Goal: Task Accomplishment & Management: Manage account settings

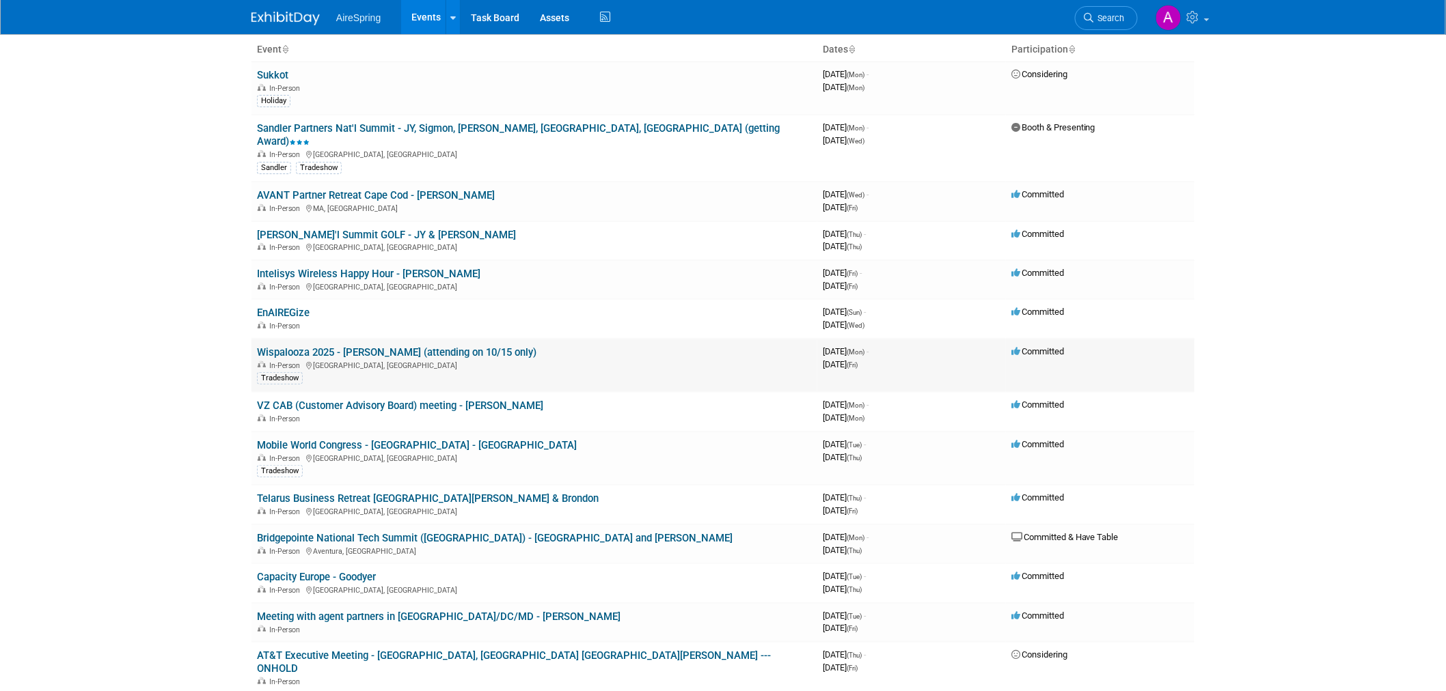
scroll to position [152, 0]
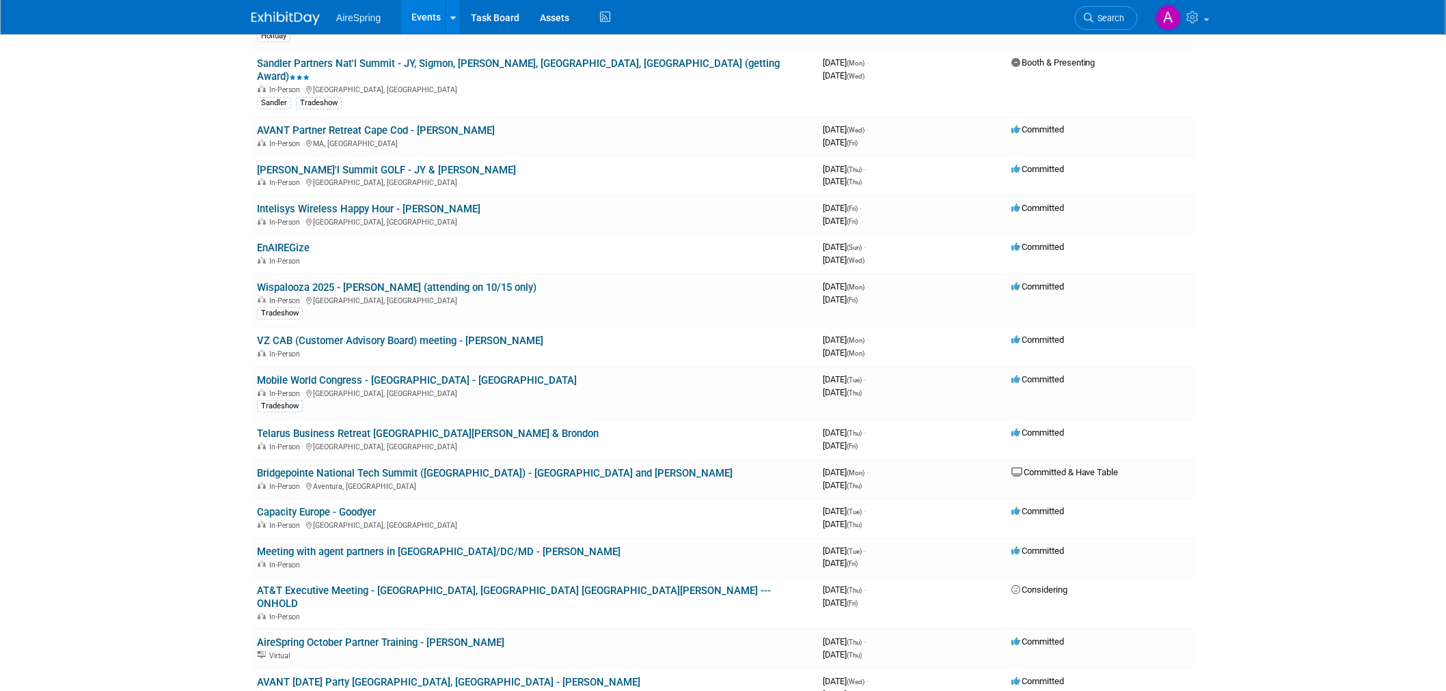
click at [146, 271] on body "AireSpring Events Add Event Bulk Upload Events Shareable Event Boards Recently …" at bounding box center [723, 193] width 1446 height 691
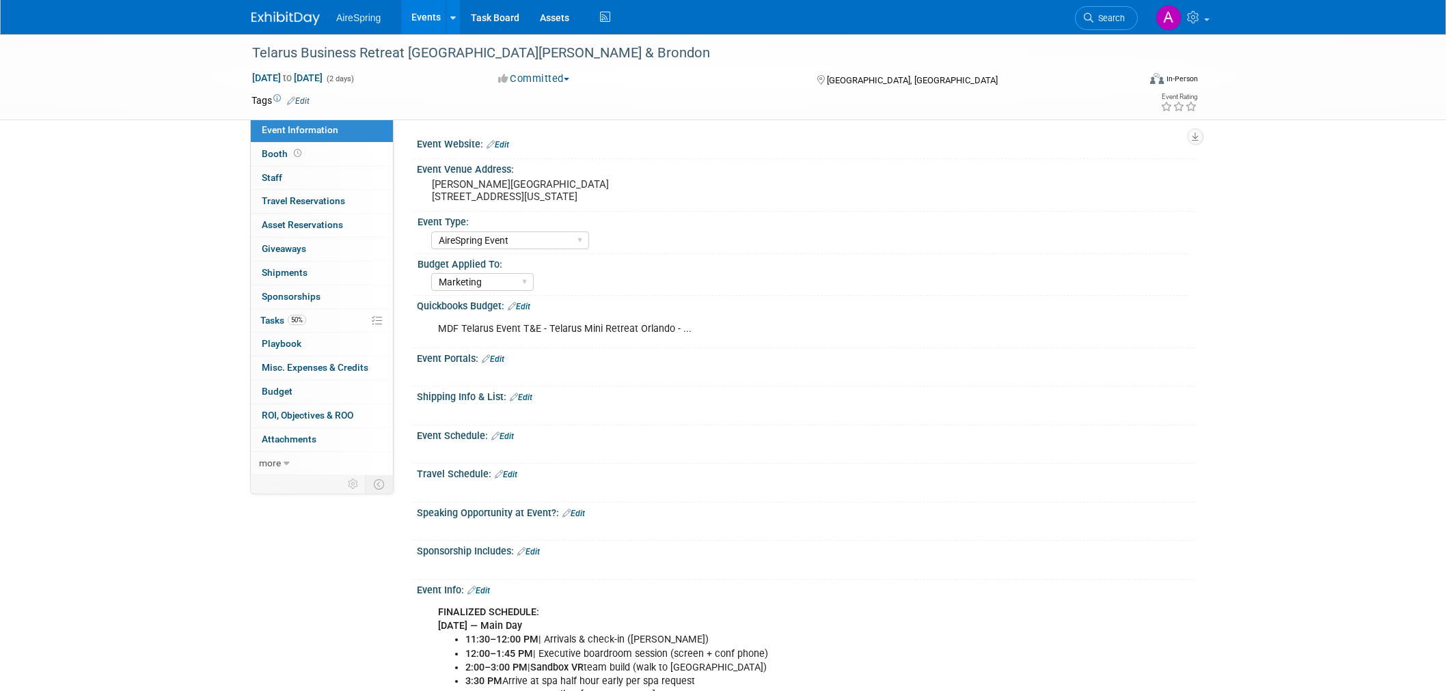
select select "AireSpring Event"
select select "Marketing"
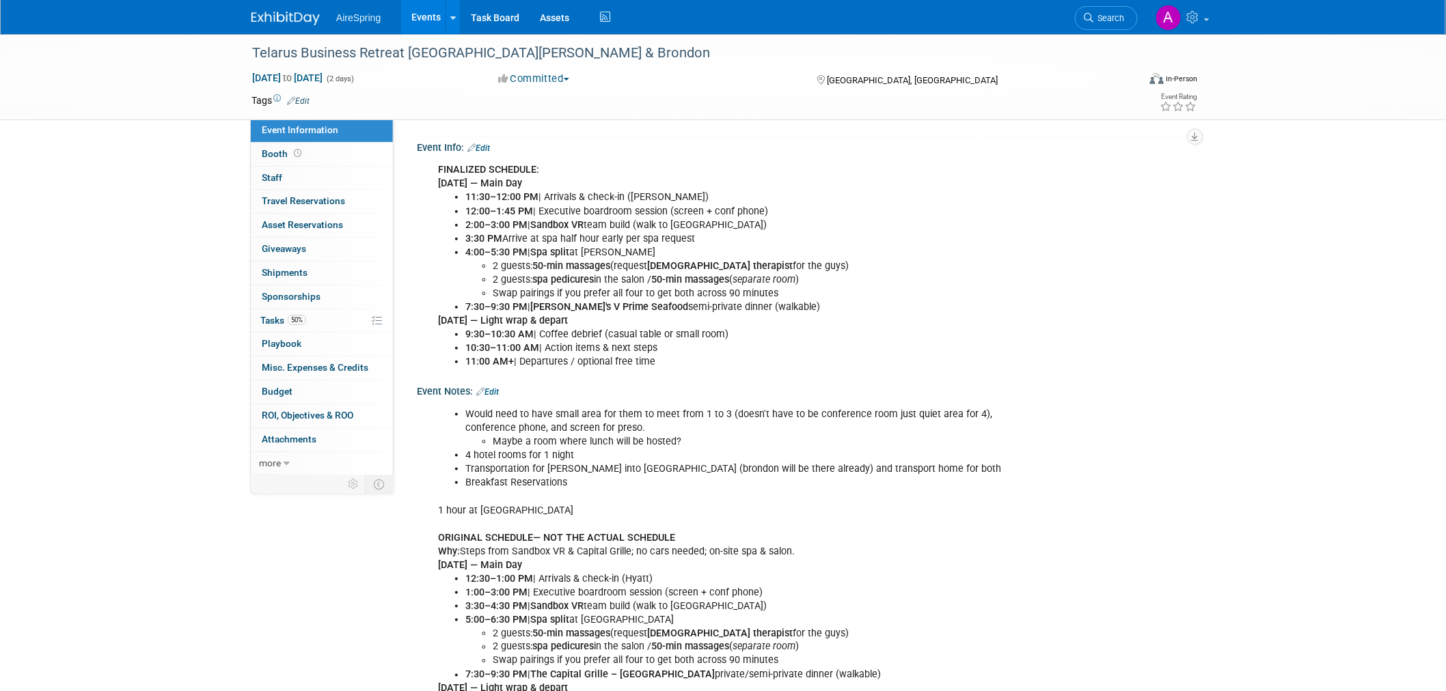
scroll to position [531, 0]
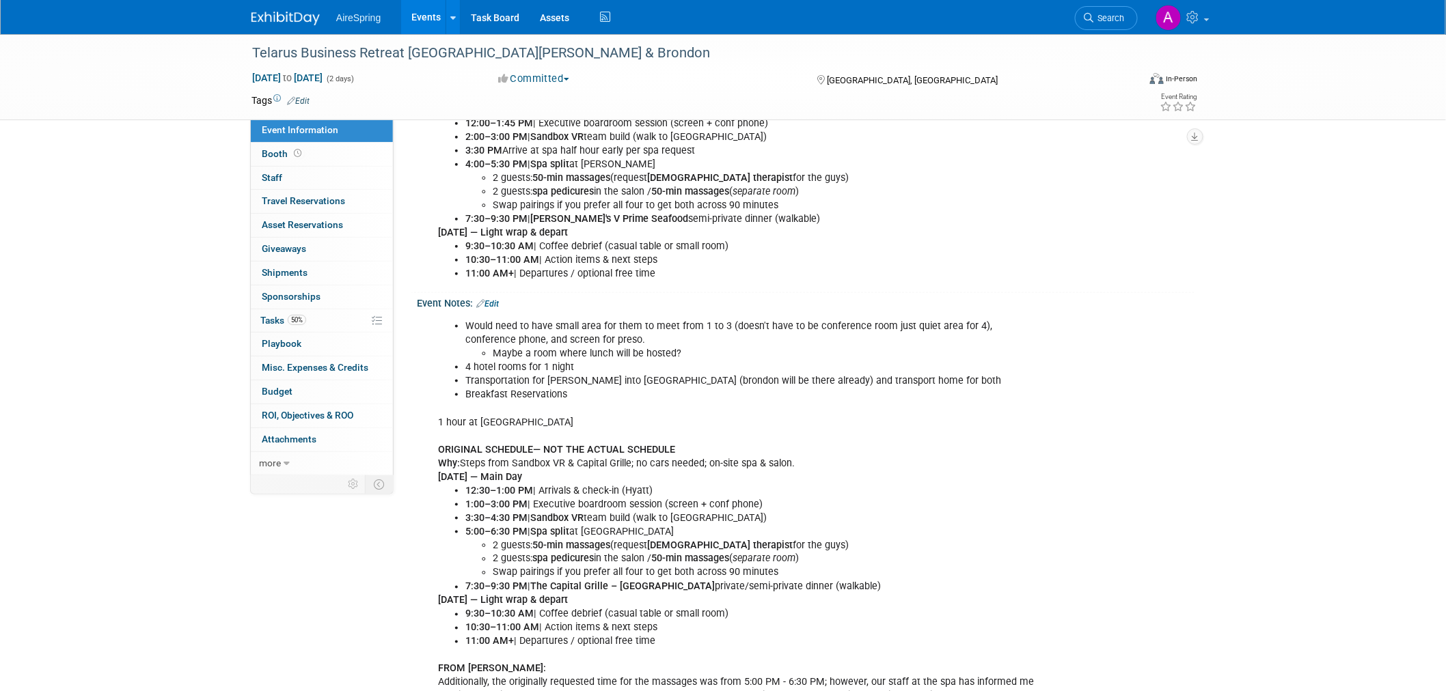
click at [627, 512] on li "3:30–4:30 PM | Sandbox VR team build (walk to Pointe Orlando)" at bounding box center [750, 519] width 571 height 14
drag, startPoint x: 474, startPoint y: 480, endPoint x: 536, endPoint y: 487, distance: 63.2
click at [536, 487] on li "12:30–1:00 PM | Arrivals & check-in (Hyatt)" at bounding box center [750, 491] width 571 height 14
click at [668, 540] on b "[DEMOGRAPHIC_DATA] therapist" at bounding box center [720, 546] width 146 height 12
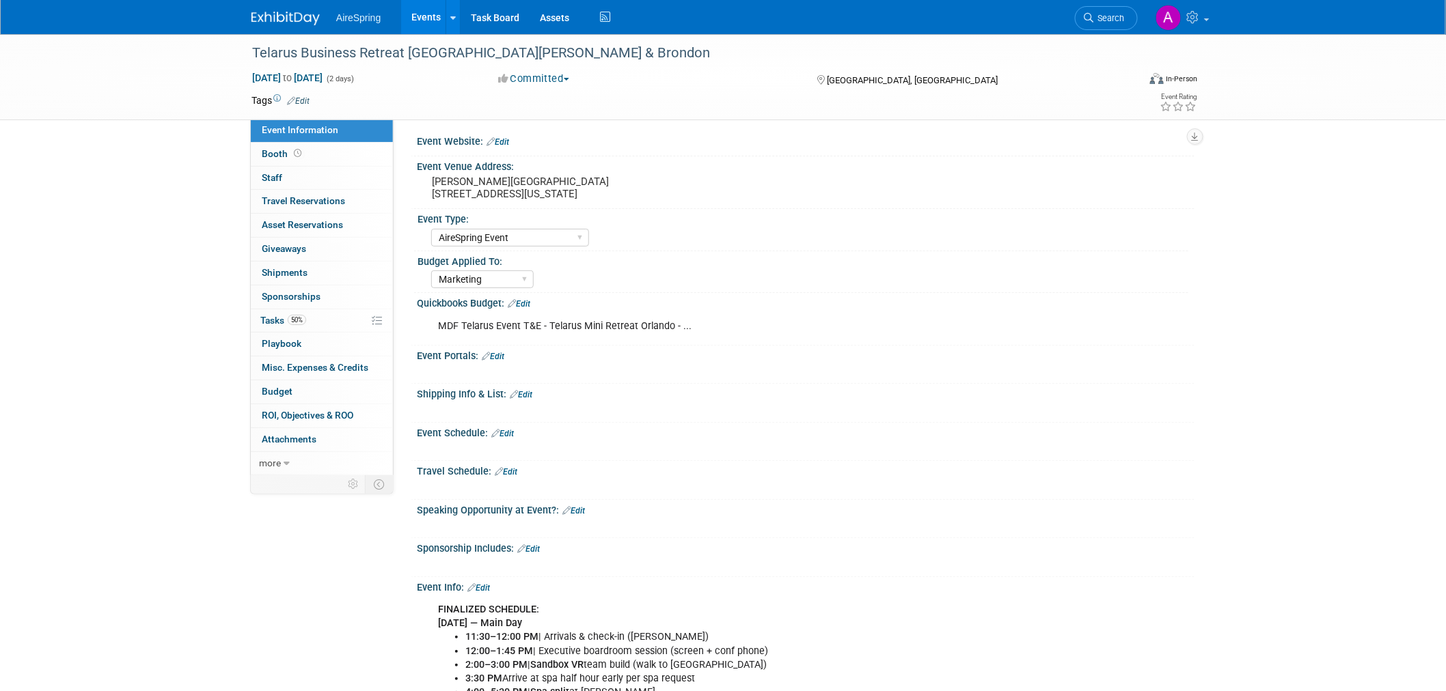
scroll to position [0, 0]
click at [482, 199] on pre "Rosen Centre 9840 International Drive Orlando, Florida 32819" at bounding box center [579, 190] width 294 height 25
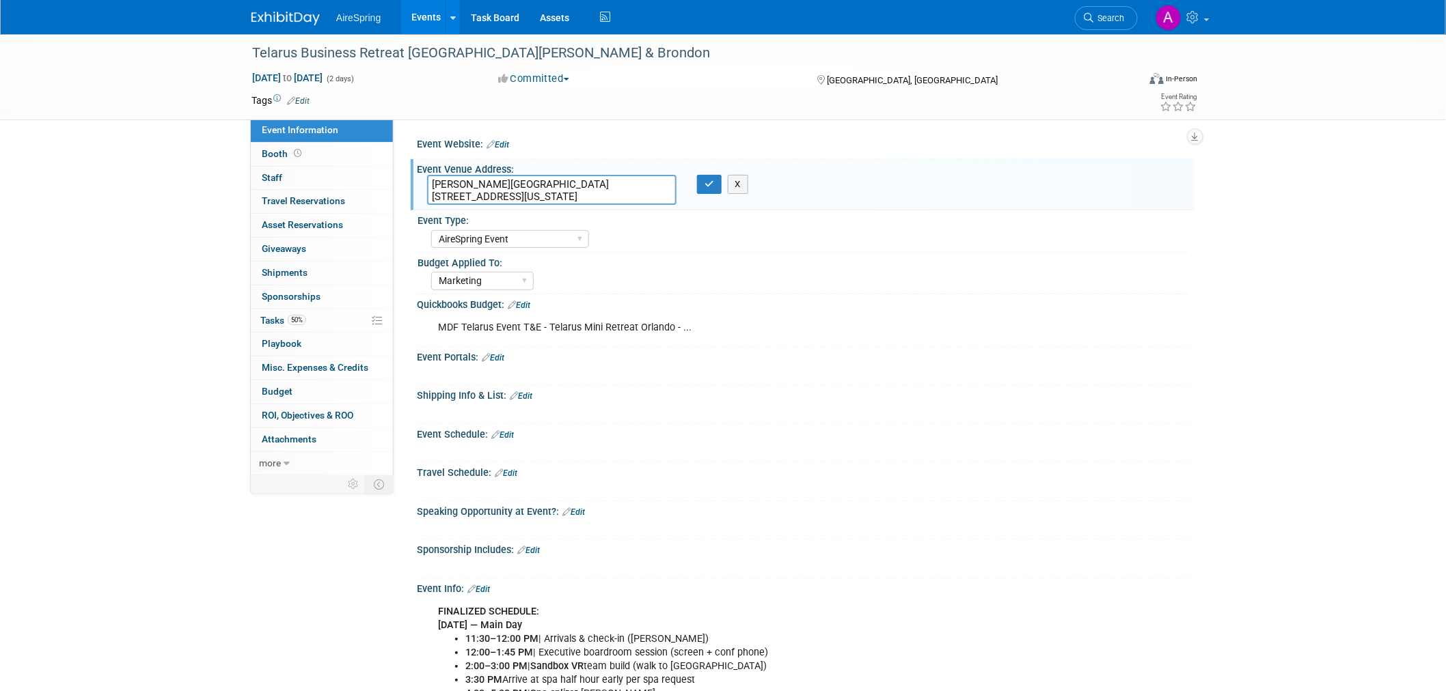
drag, startPoint x: 433, startPoint y: 181, endPoint x: 653, endPoint y: 206, distance: 222.1
click at [653, 206] on div "Rosen Centre 9840 International Drive Orlando, Florida 32819 Rosen Centre 9840 …" at bounding box center [579, 190] width 324 height 31
click at [865, 245] on div "AireSpring Event AireSpring Internal Partner Event Training Tradeshow - Exhibit…" at bounding box center [809, 238] width 757 height 22
drag, startPoint x: 574, startPoint y: 187, endPoint x: 586, endPoint y: 192, distance: 12.8
click at [574, 187] on textarea "Rosen Centre 9840 International Drive Orlando, Florida 32819" at bounding box center [551, 190] width 249 height 30
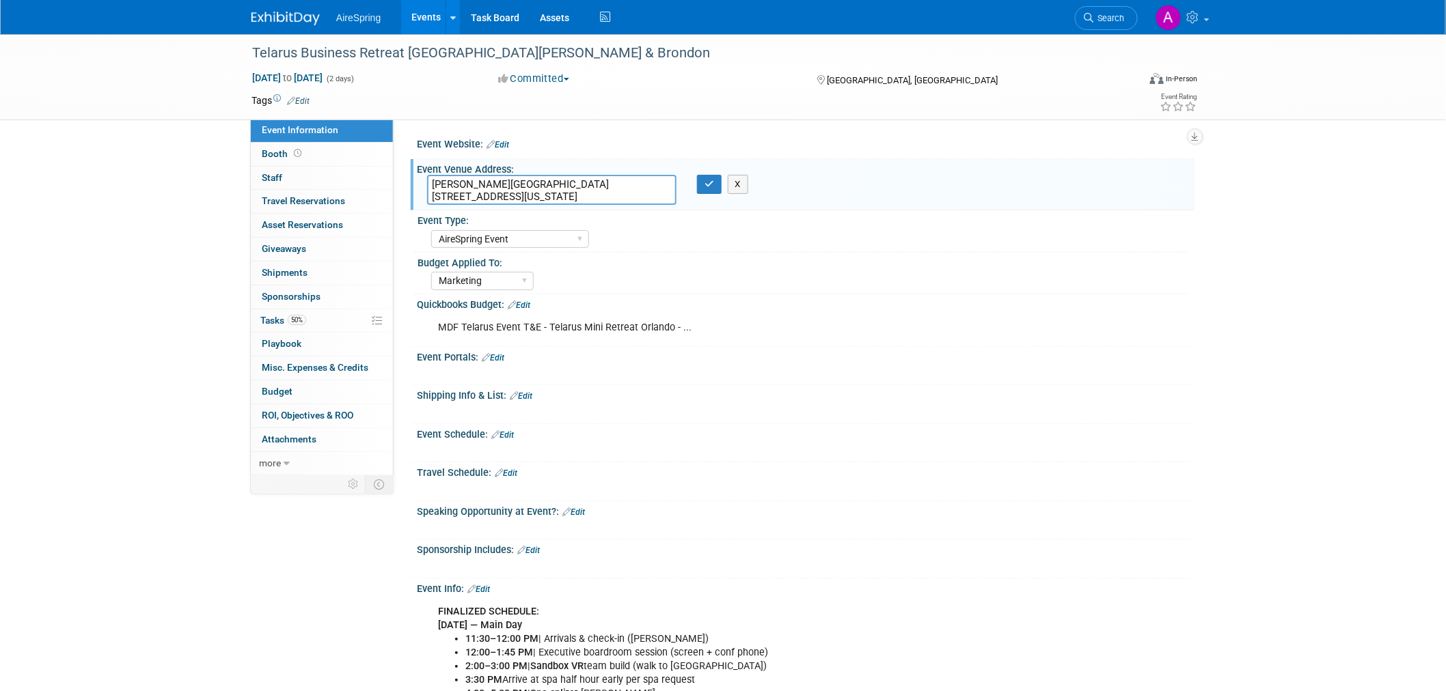
drag, startPoint x: 647, startPoint y: 200, endPoint x: 425, endPoint y: 165, distance: 224.8
click at [425, 165] on div "Event Venue Address: Rosen Centre 9840 International Drive Orlando, Florida 328…" at bounding box center [803, 185] width 784 height 52
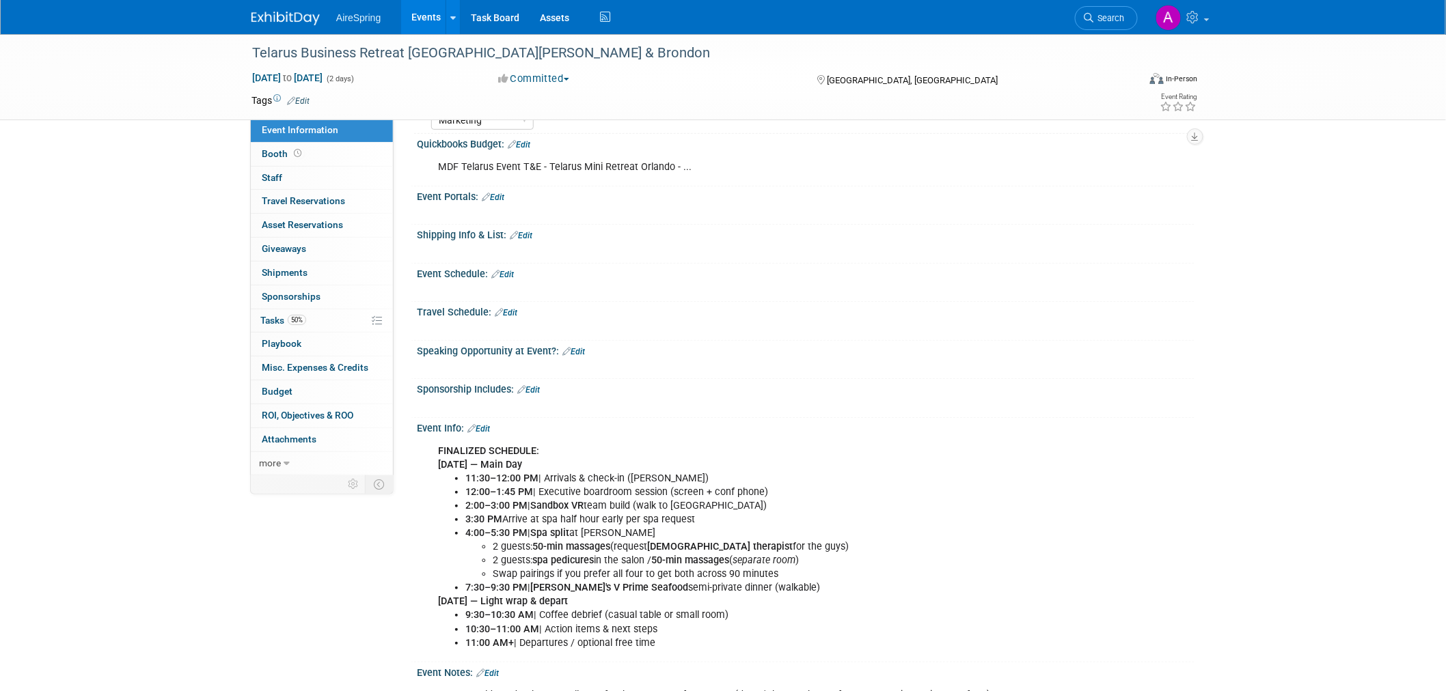
scroll to position [152, 0]
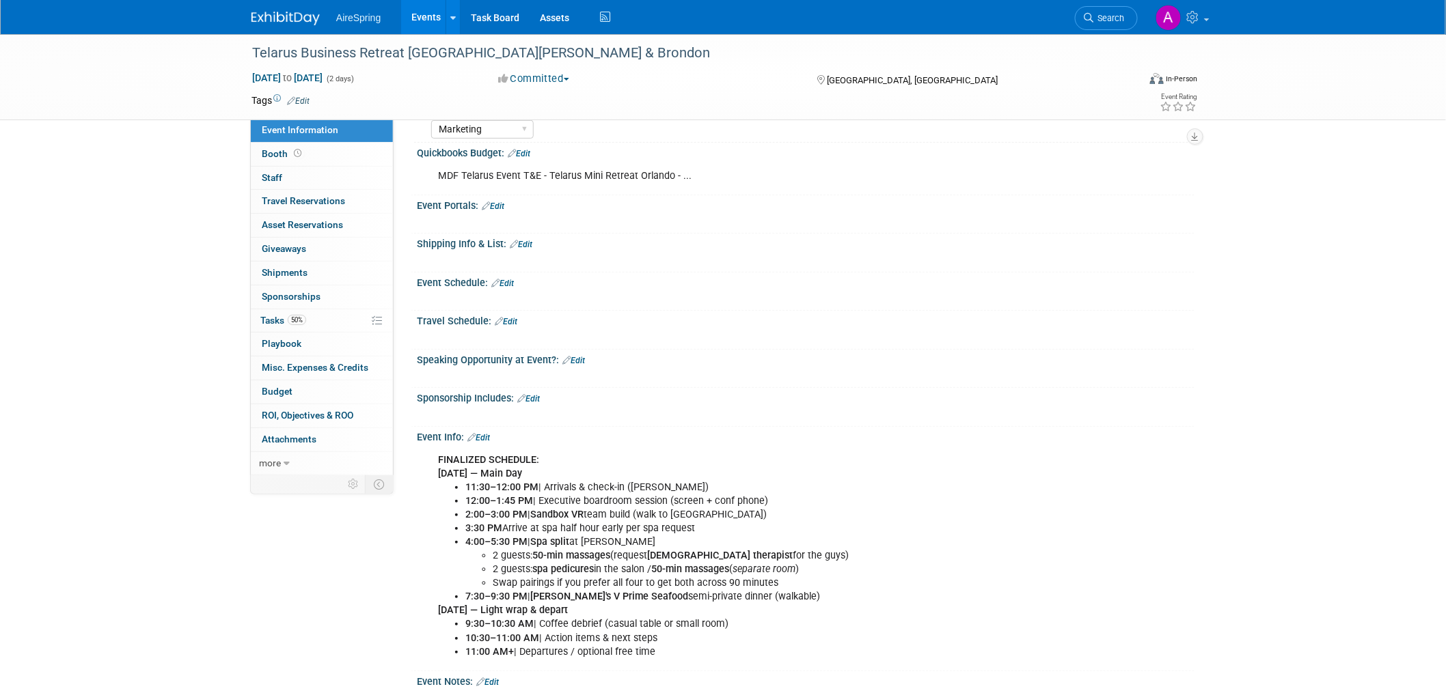
click at [762, 456] on div "FINALIZED SCHEDULE: Thu, Oct 16 — Main Day 11:30–12:00 PM | Arrivals & check-in…" at bounding box center [736, 556] width 616 height 219
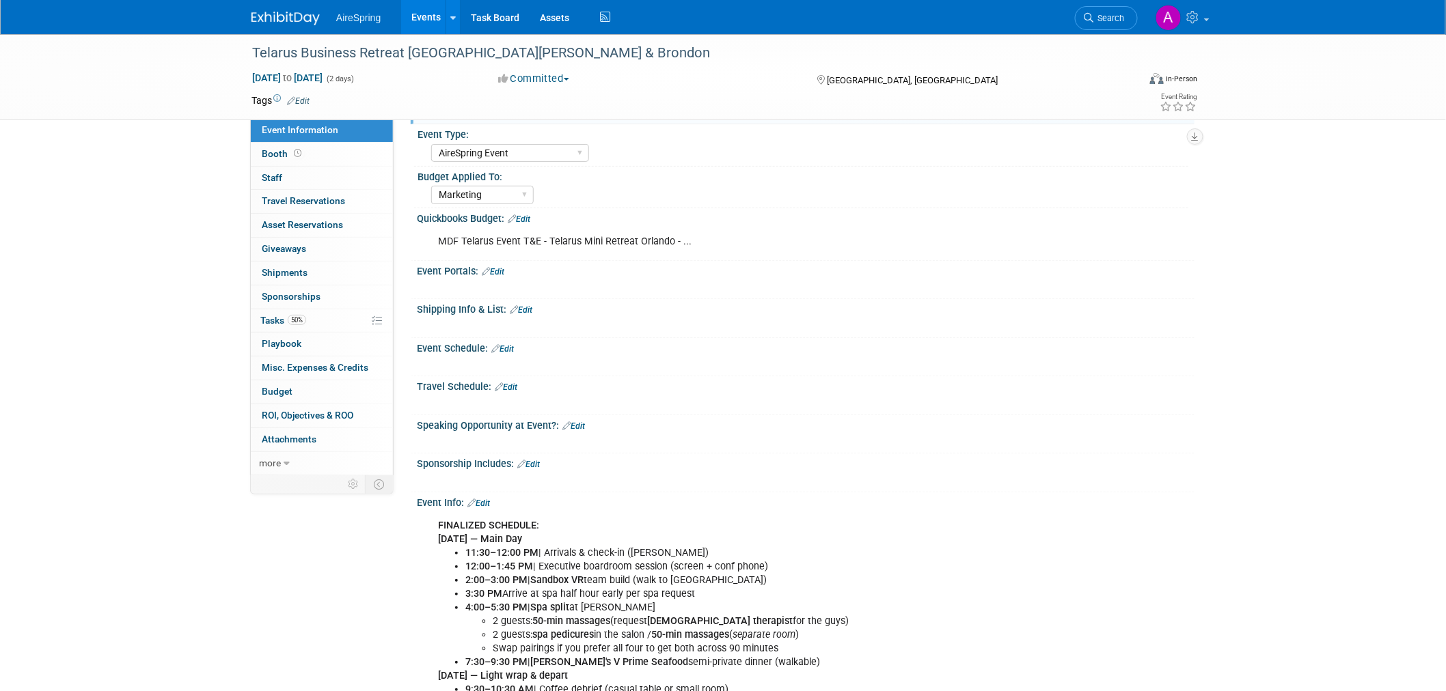
scroll to position [0, 0]
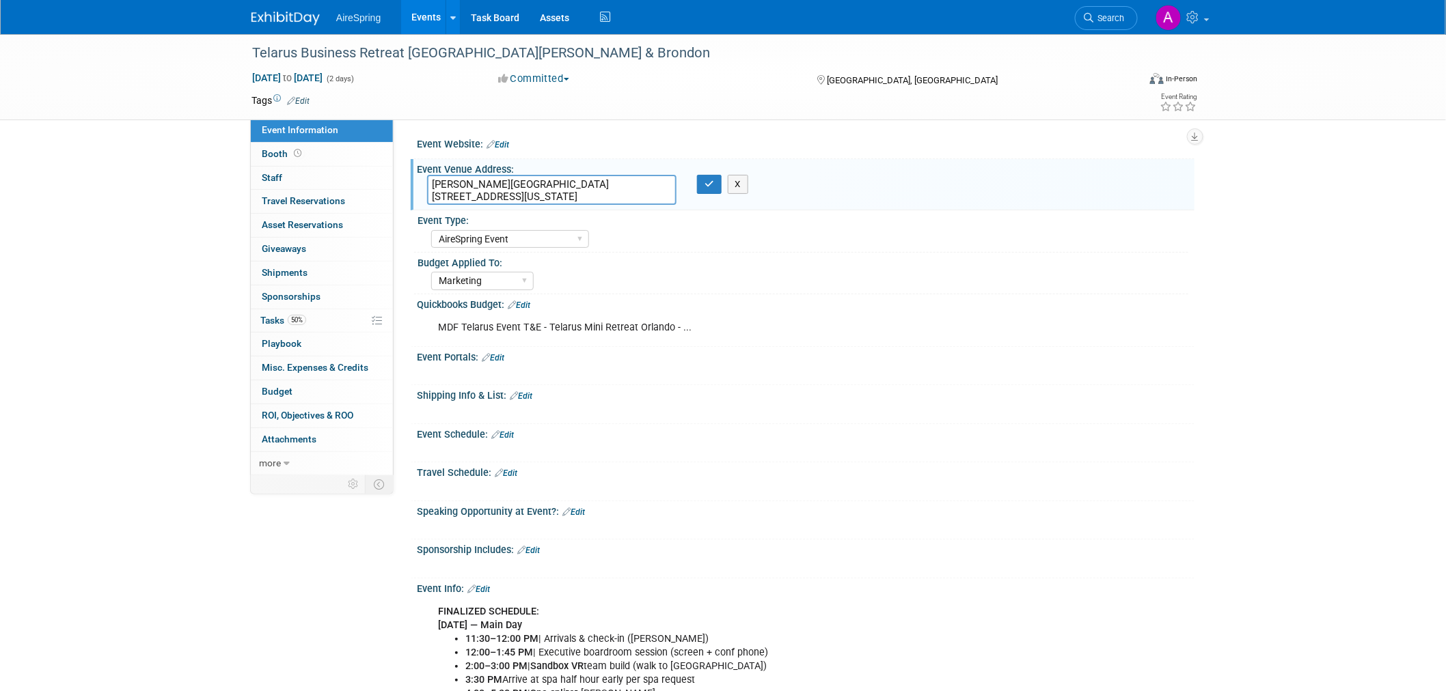
click at [499, 199] on textarea "Rosen Centre 9840 International Drive Orlando, Florida 32819" at bounding box center [551, 190] width 249 height 30
click at [501, 199] on textarea "Rosen Centre 9840 International Drive Orlando, Florida 32819" at bounding box center [551, 190] width 249 height 30
click at [536, 193] on textarea "Rosen Centre 9840 International Drive Orlando, Florida 32819" at bounding box center [551, 190] width 249 height 30
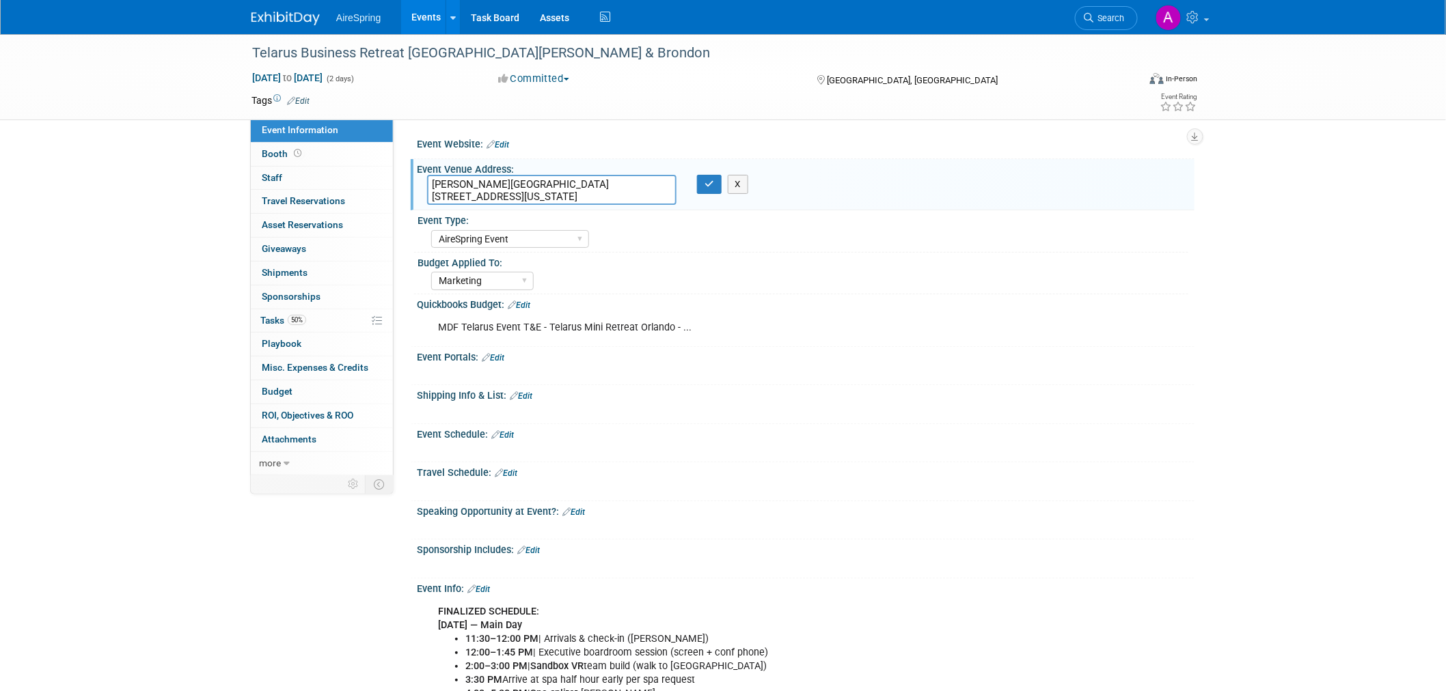
drag, startPoint x: 653, startPoint y: 199, endPoint x: 411, endPoint y: 167, distance: 244.0
click at [411, 167] on div "Event Venue Address: Rosen Centre 9840 International Drive Orlando, Florida 328…" at bounding box center [803, 185] width 784 height 52
click at [1020, 243] on div "AireSpring Event AireSpring Internal Partner Event Training Tradeshow - Exhibit…" at bounding box center [809, 238] width 757 height 22
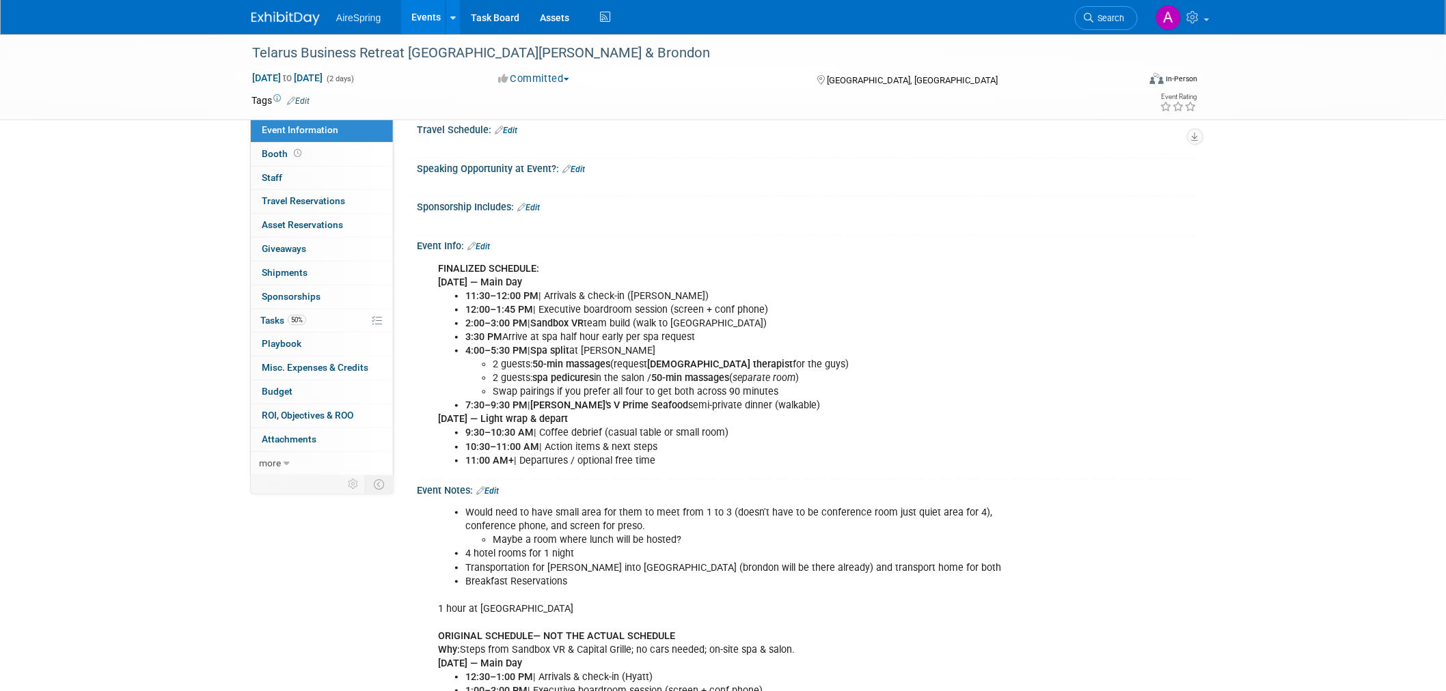
scroll to position [379, 0]
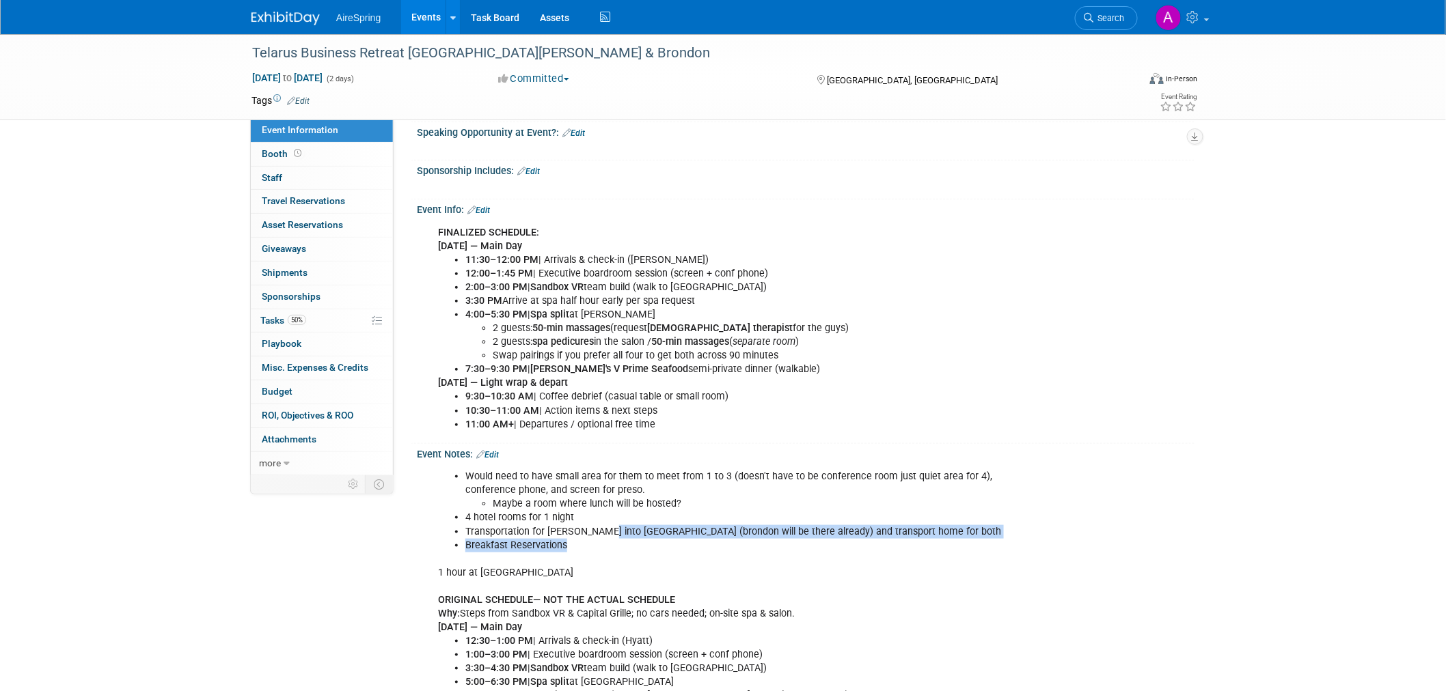
drag, startPoint x: 595, startPoint y: 524, endPoint x: 700, endPoint y: 535, distance: 105.8
click at [700, 535] on ul "Would need to have small area for them to meet from 1 to 3 (doesn't have to be …" at bounding box center [737, 511] width 598 height 82
click at [738, 531] on li "Transportation for Laura into Orlando (brondon will be there already) and trans…" at bounding box center [750, 532] width 571 height 14
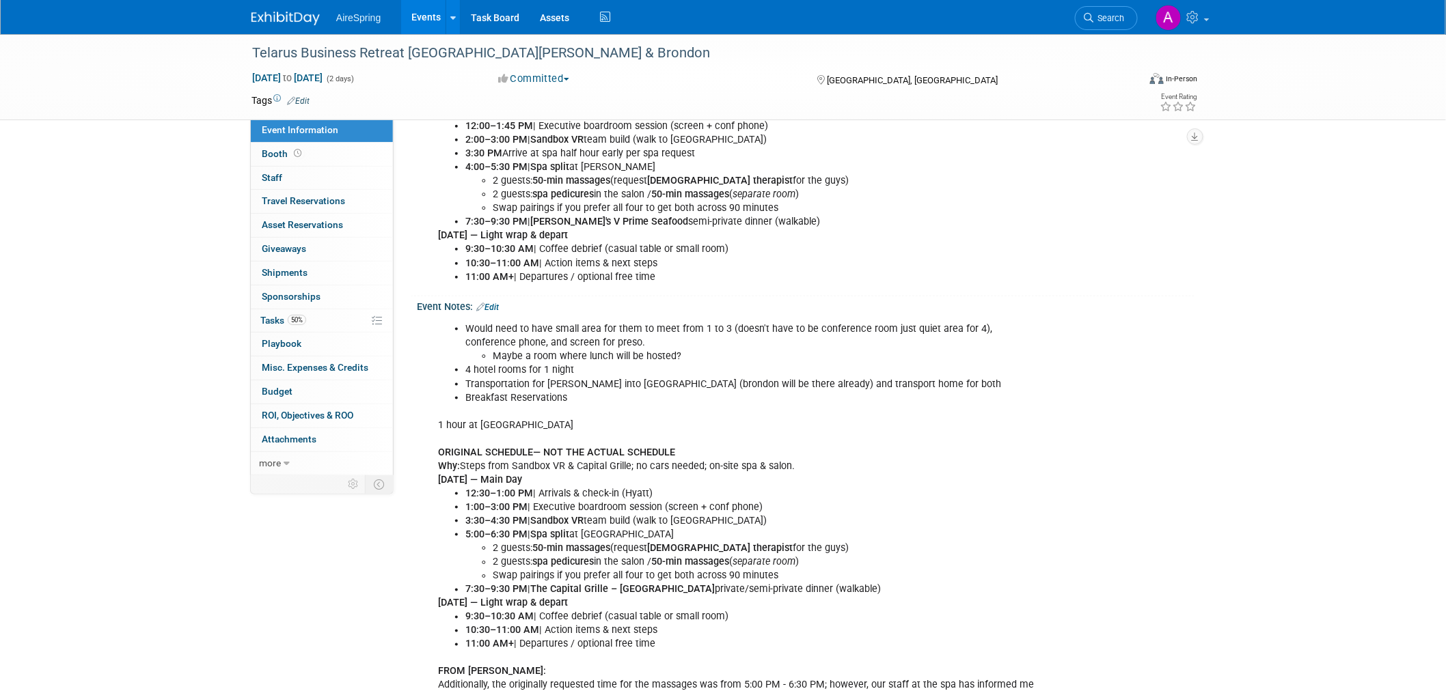
scroll to position [531, 0]
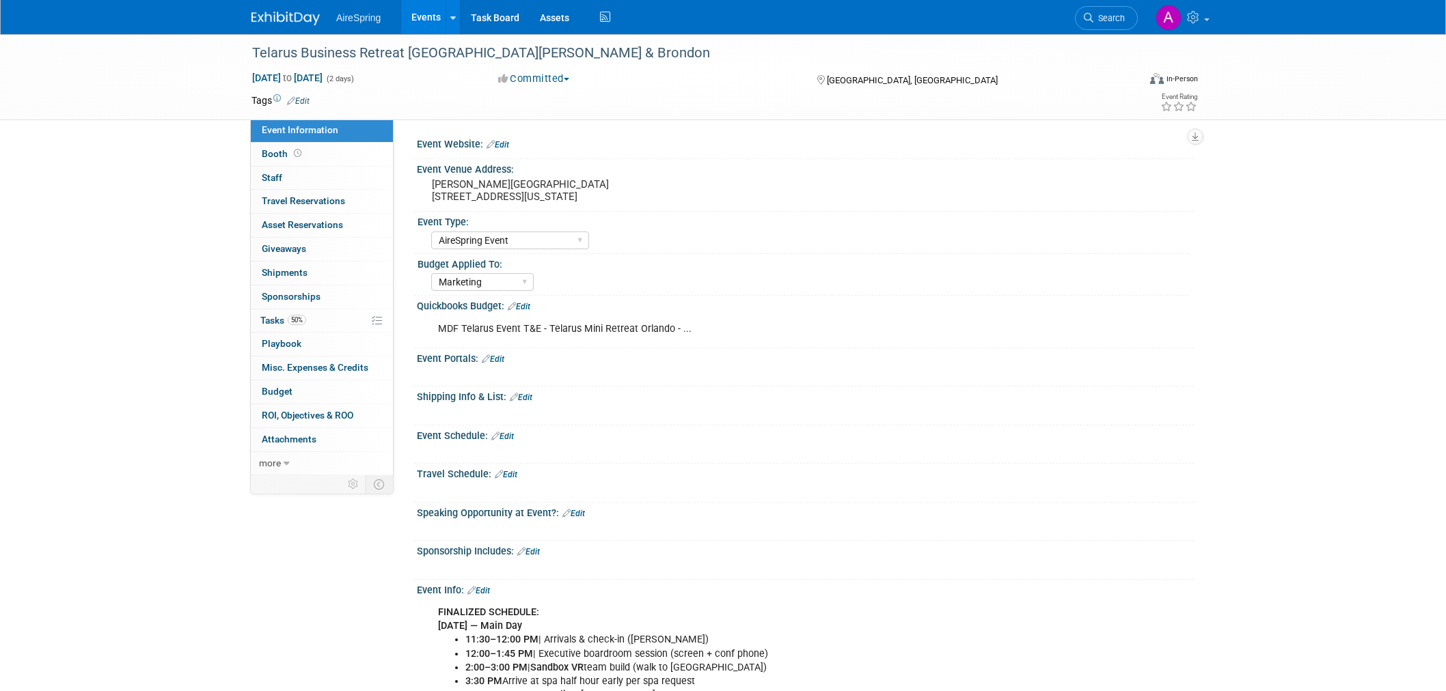
select select "AireSpring Event"
select select "Marketing"
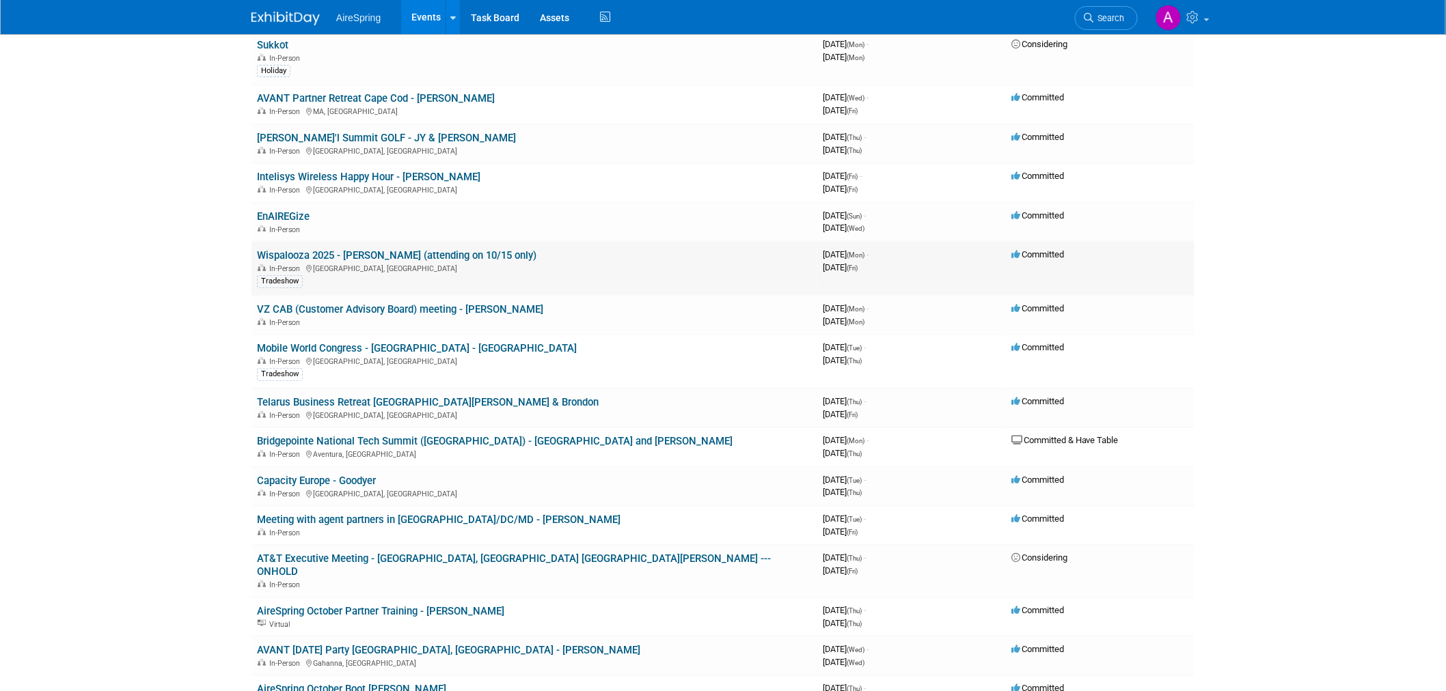
scroll to position [152, 0]
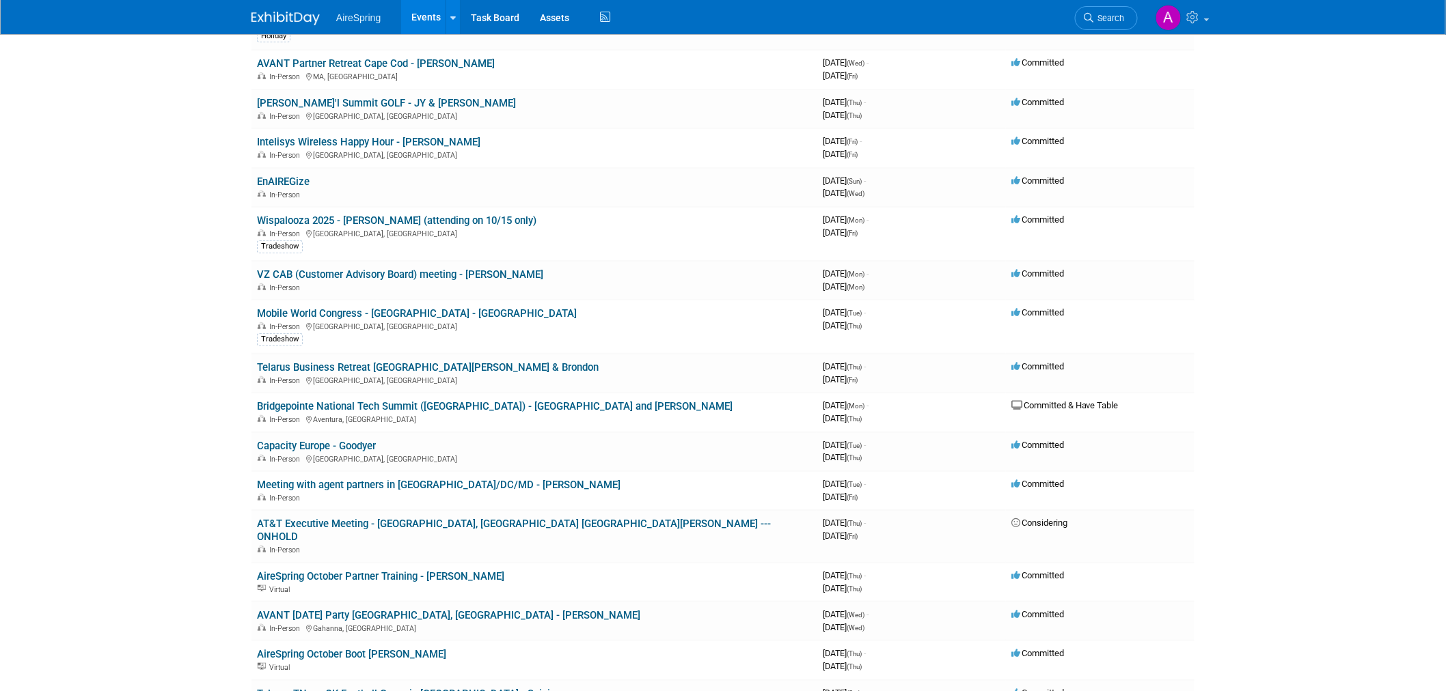
click at [172, 276] on body "AireSpring Events Add Event Bulk Upload Events Shareable Event Boards Recently …" at bounding box center [723, 193] width 1446 height 691
drag, startPoint x: 234, startPoint y: 274, endPoint x: 188, endPoint y: 331, distance: 73.3
click at [193, 333] on body "AireSpring Events Add Event Bulk Upload Events Shareable Event Boards Recently …" at bounding box center [723, 193] width 1446 height 691
drag, startPoint x: 255, startPoint y: 269, endPoint x: 552, endPoint y: 273, distance: 297.3
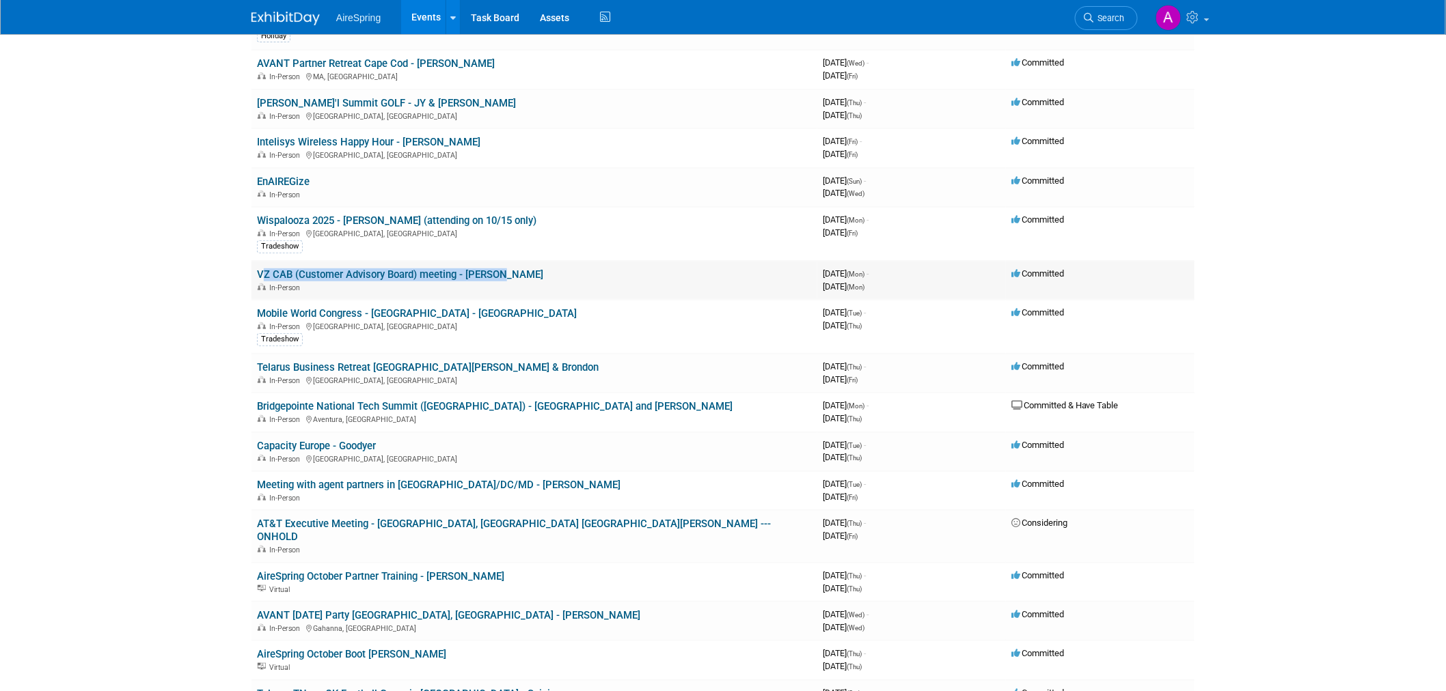
click at [552, 273] on td "VZ CAB (Customer Advisory Board) meeting - Nelson In-Person" at bounding box center [534, 280] width 566 height 39
click at [230, 239] on body "AireSpring Events Add Event Bulk Upload Events Shareable Event Boards Recently …" at bounding box center [723, 193] width 1446 height 691
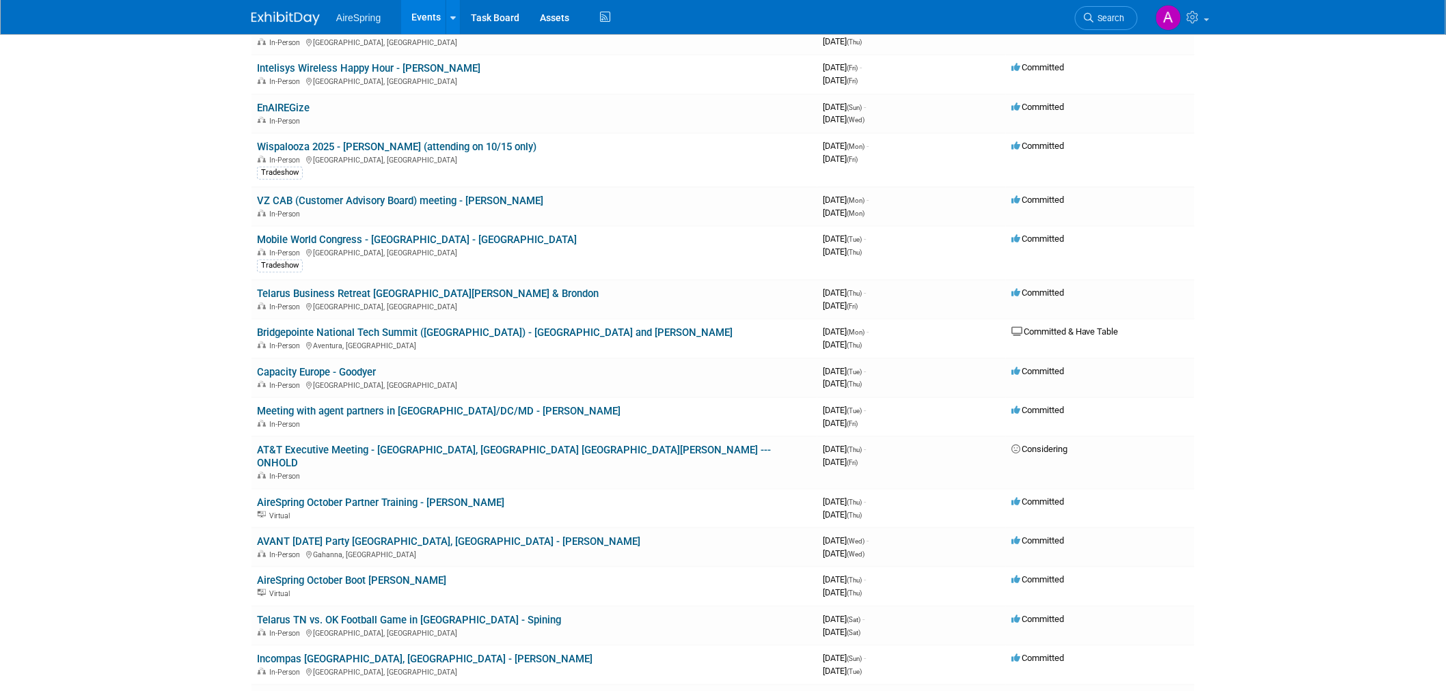
scroll to position [228, 0]
drag, startPoint x: 253, startPoint y: 290, endPoint x: 338, endPoint y: 288, distance: 85.4
click at [338, 288] on td "Telarus Business Retreat Orlando - Hester & Brondon In-Person Orlando, FL" at bounding box center [534, 297] width 566 height 39
click at [178, 288] on body "AireSpring Events Add Event Bulk Upload Events Shareable Event Boards Recently …" at bounding box center [723, 117] width 1446 height 691
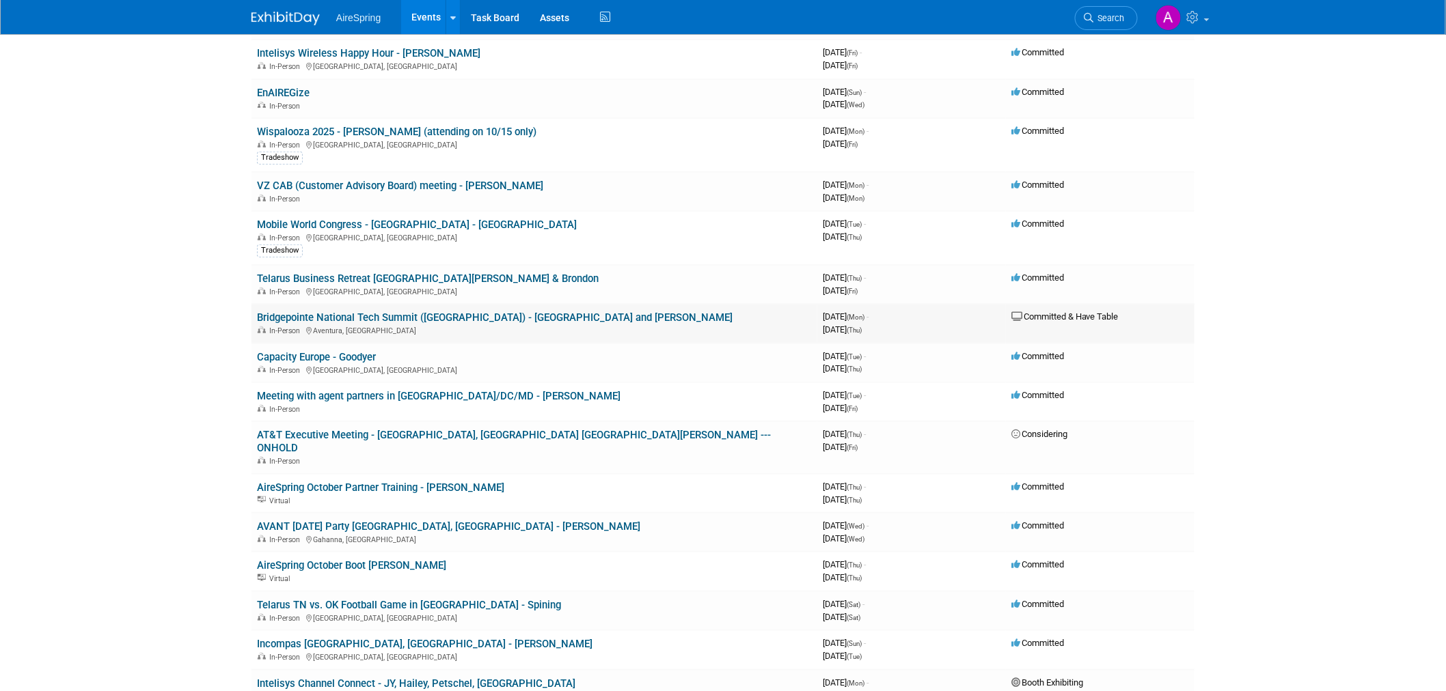
scroll to position [455, 0]
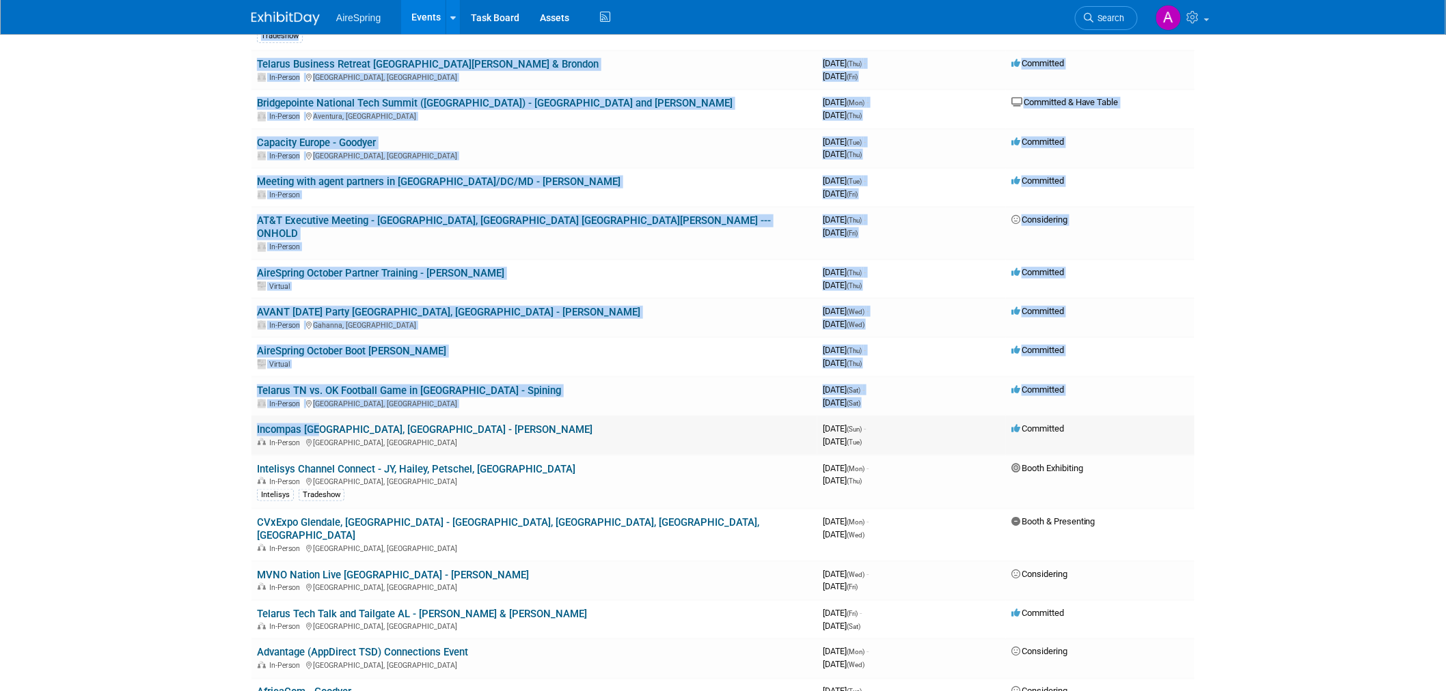
drag, startPoint x: 243, startPoint y: 410, endPoint x: 302, endPoint y: 413, distance: 58.9
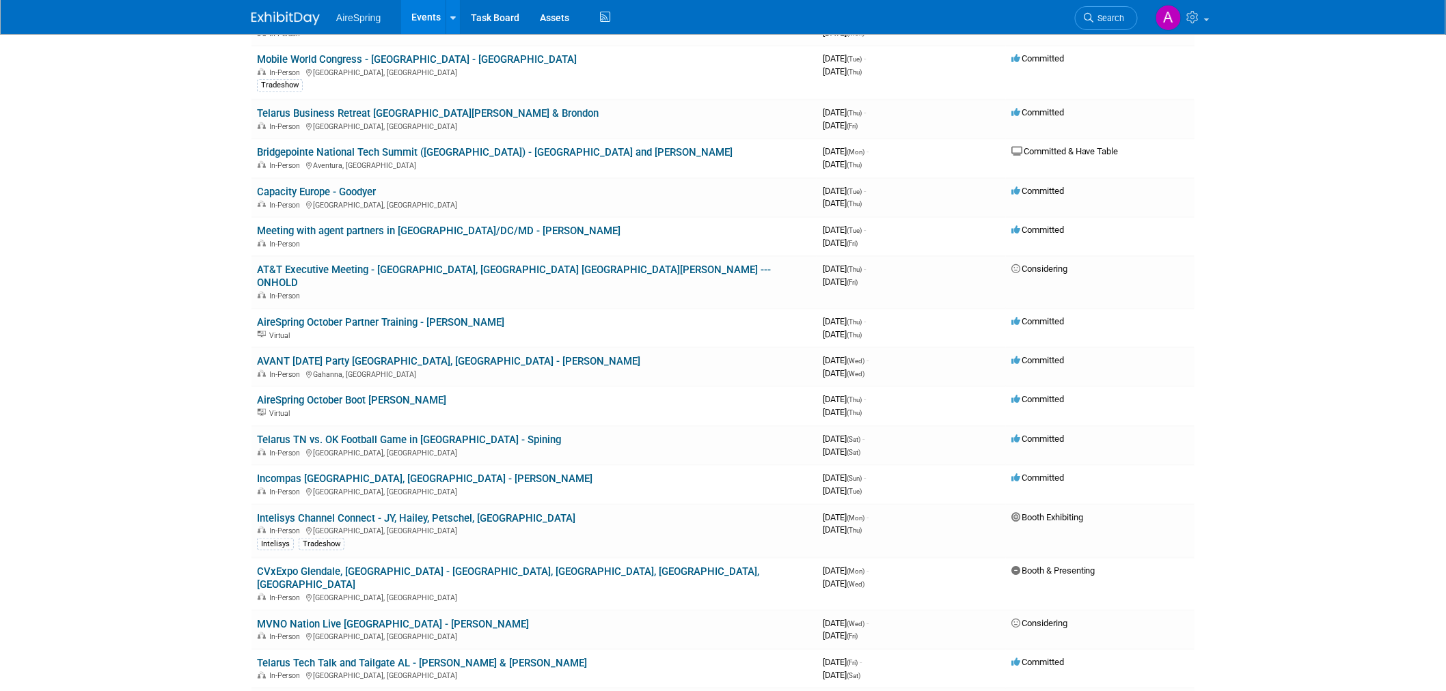
scroll to position [379, 0]
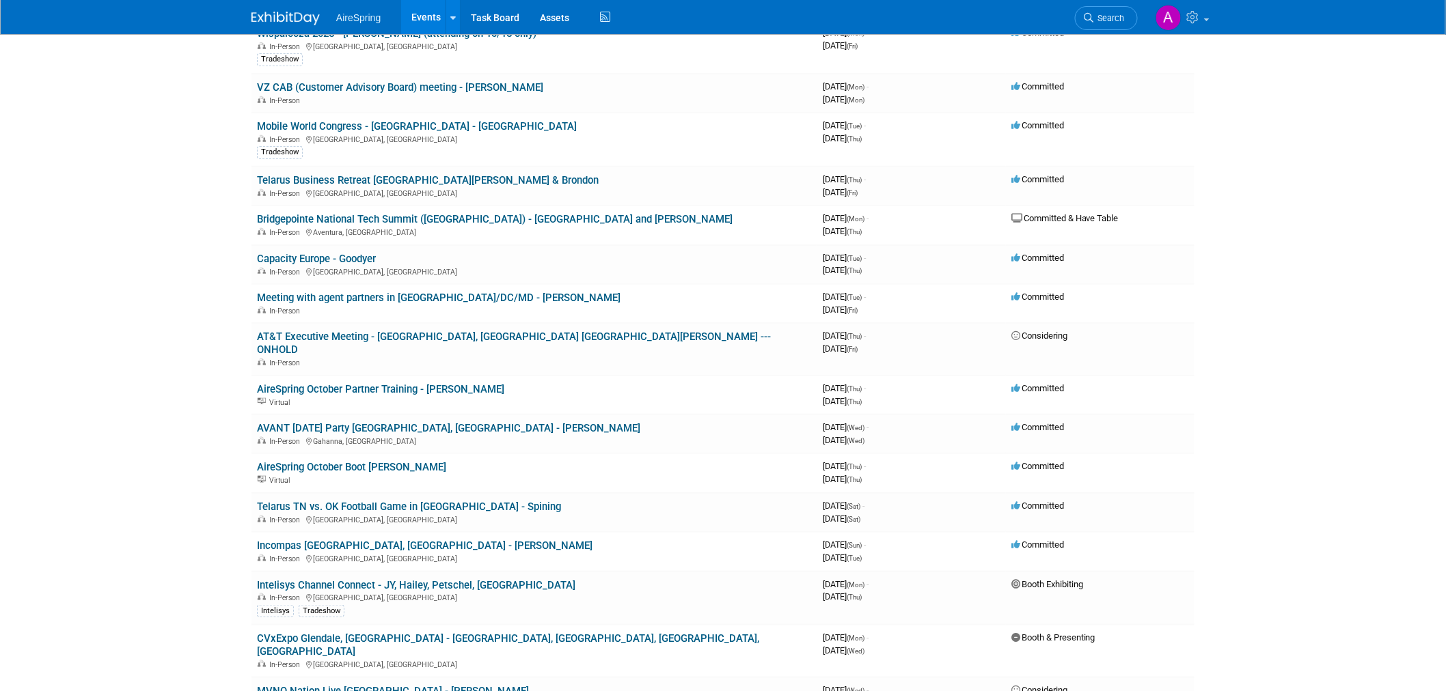
scroll to position [303, 0]
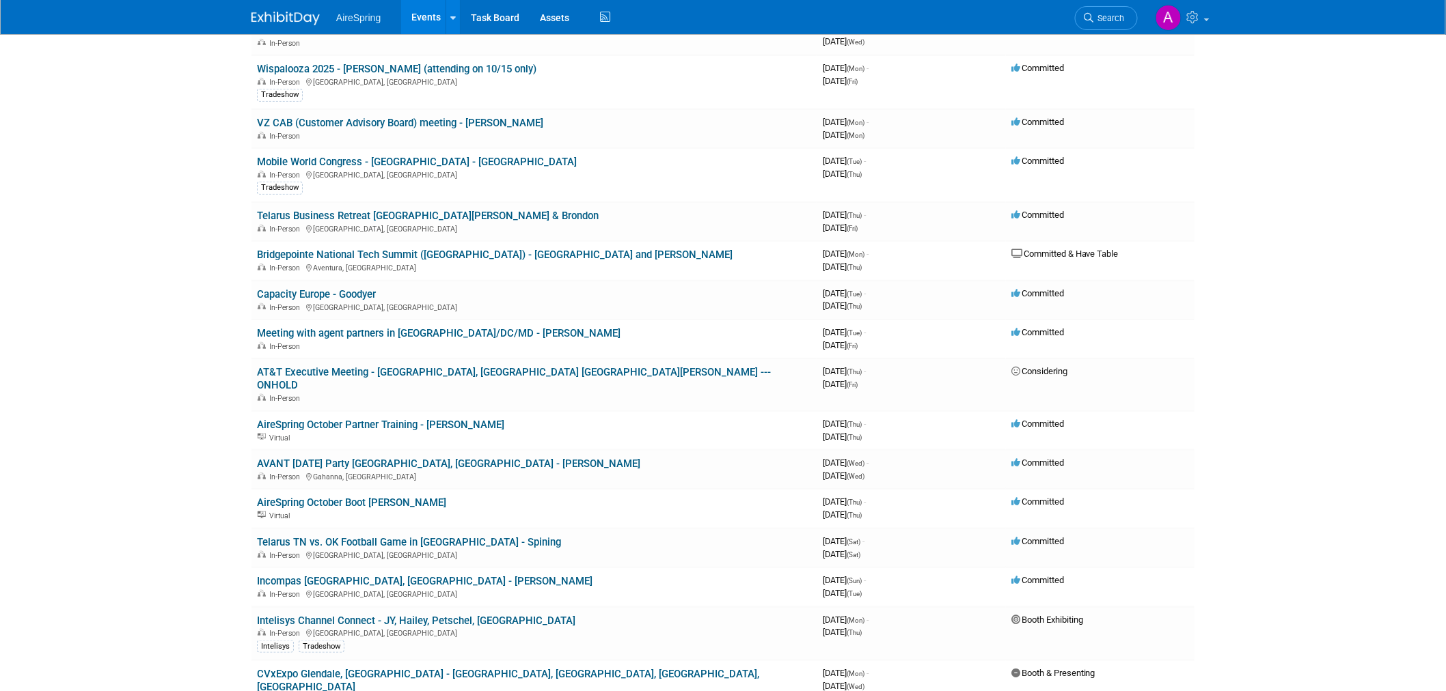
click at [169, 249] on body "AireSpring Events Add Event Bulk Upload Events Shareable Event Boards Recently …" at bounding box center [723, 42] width 1446 height 691
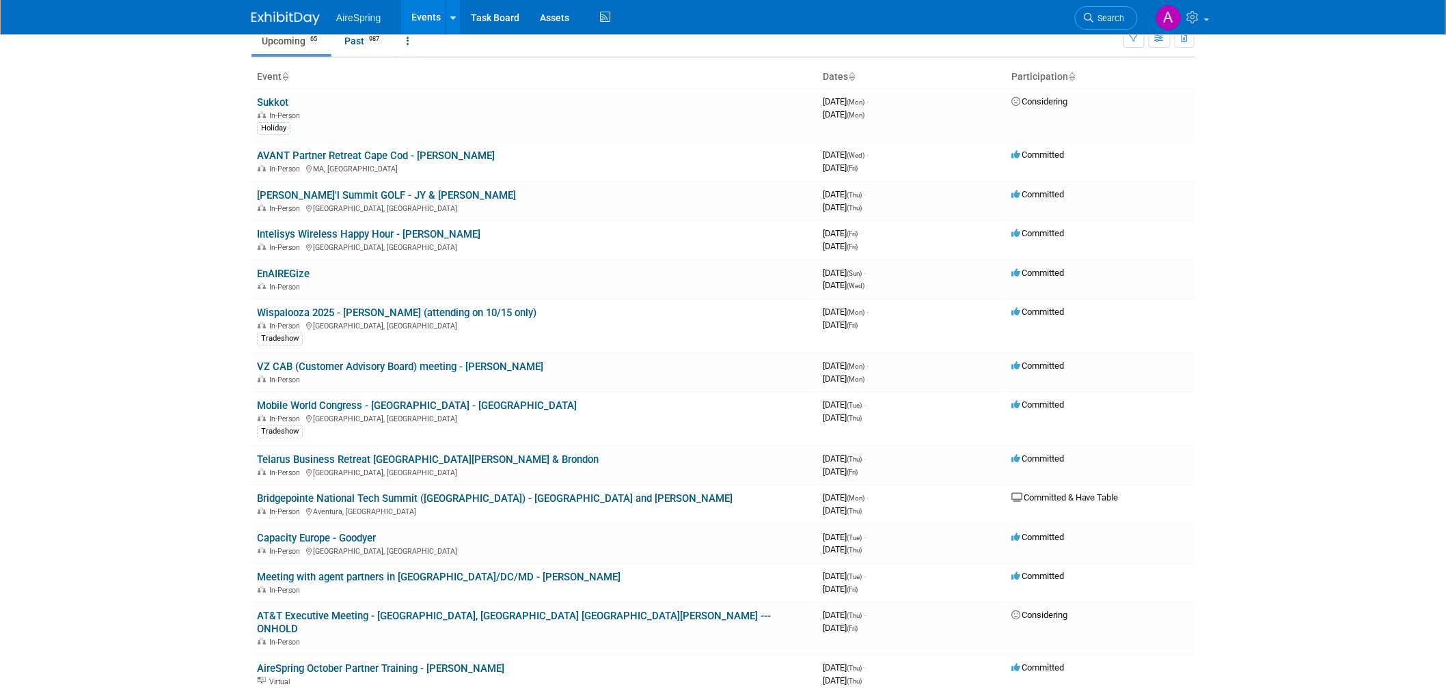
scroll to position [379, 0]
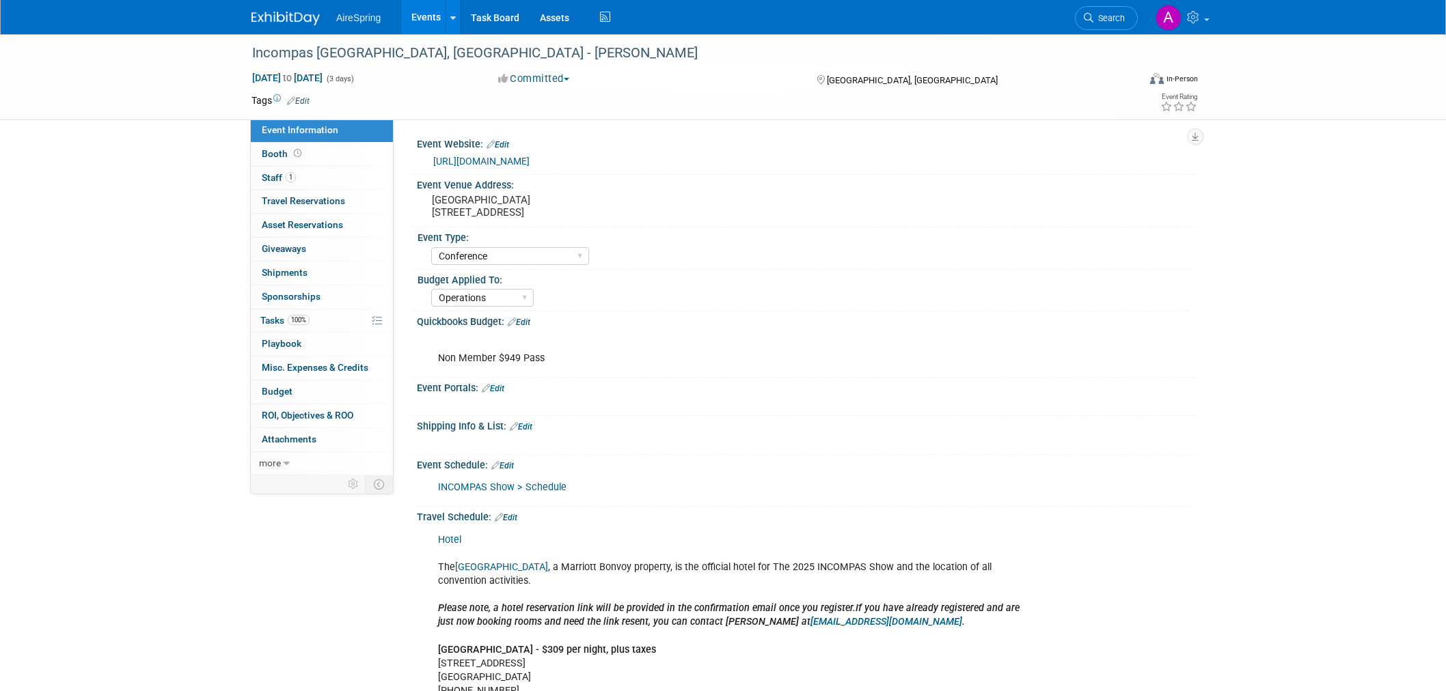
select select "Conference"
select select "Operations"
select select "Conference"
select select "Operations"
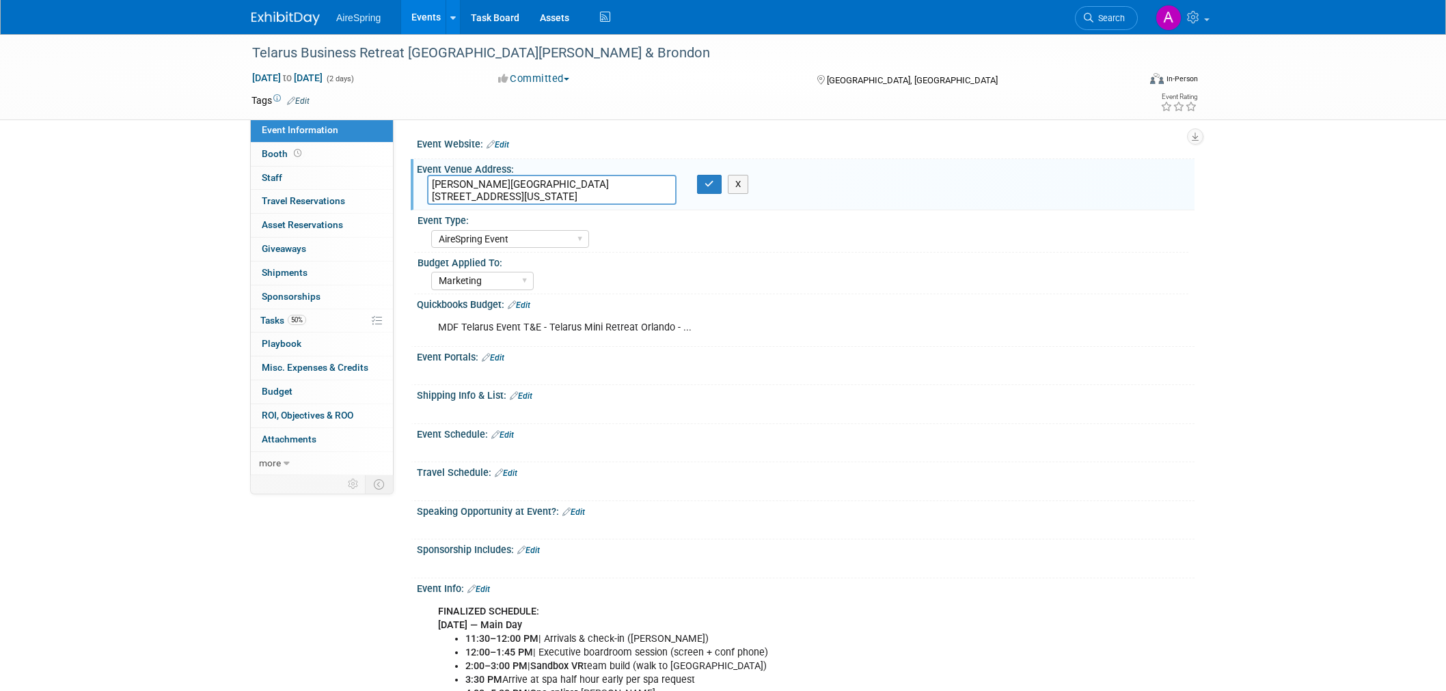
select select "AireSpring Event"
select select "Marketing"
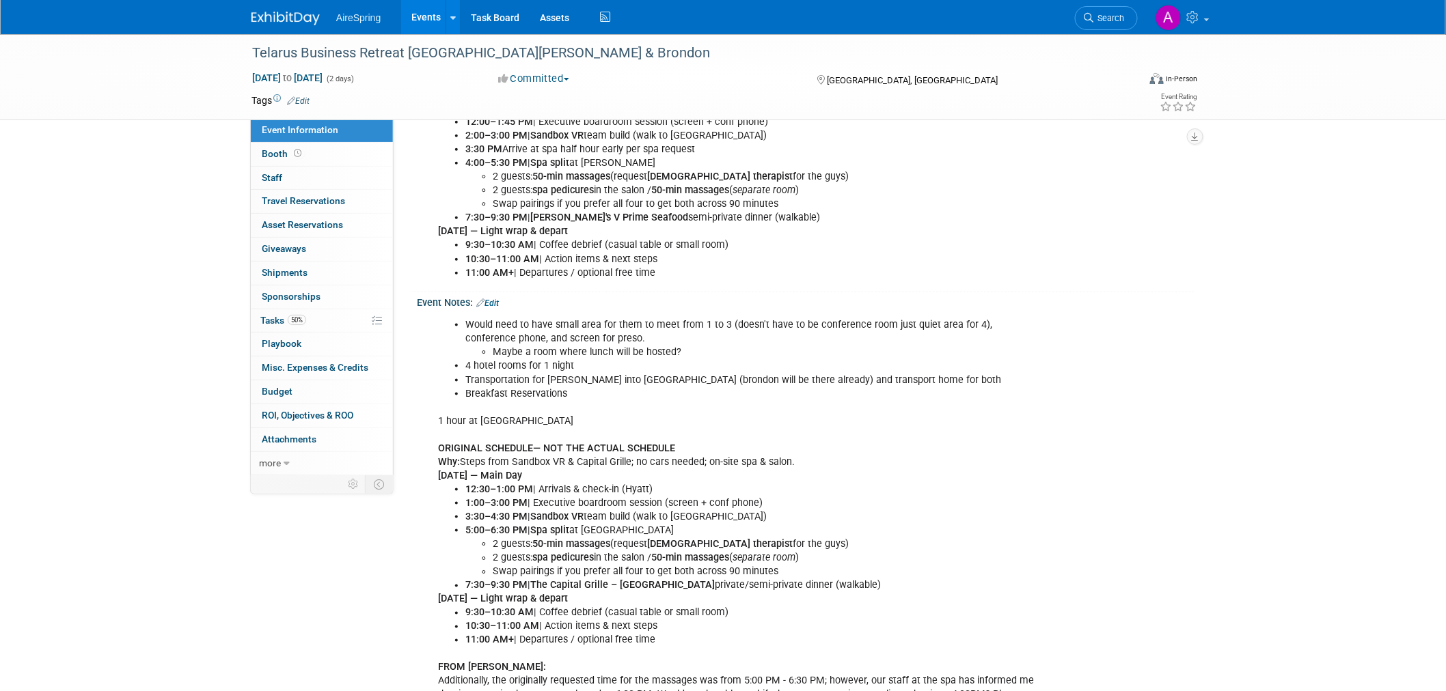
click at [599, 433] on div "Would need to have small area for them to meet from 1 to 3 (doesn't have to be …" at bounding box center [736, 524] width 616 height 425
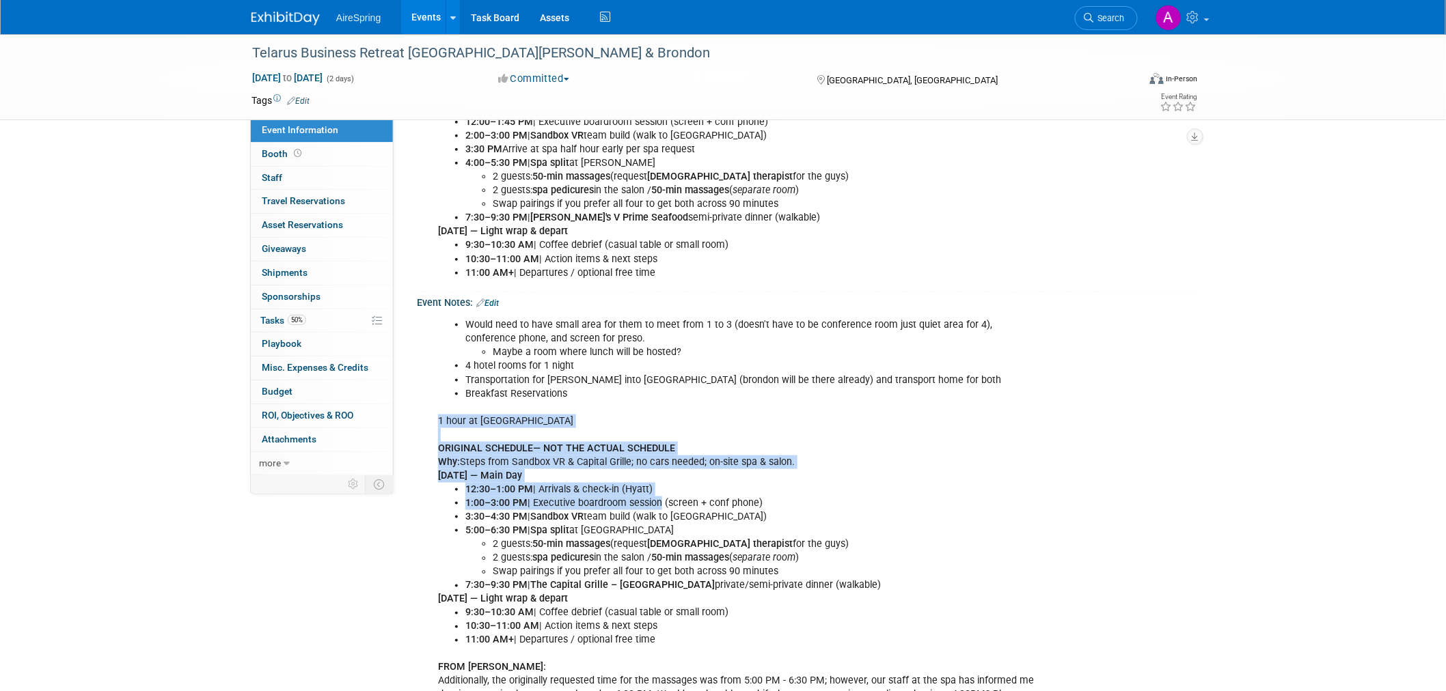
drag, startPoint x: 602, startPoint y: 417, endPoint x: 653, endPoint y: 501, distance: 97.9
click at [654, 499] on div "Would need to have small area for them to meet from 1 to 3 (doesn't have to be …" at bounding box center [736, 524] width 616 height 425
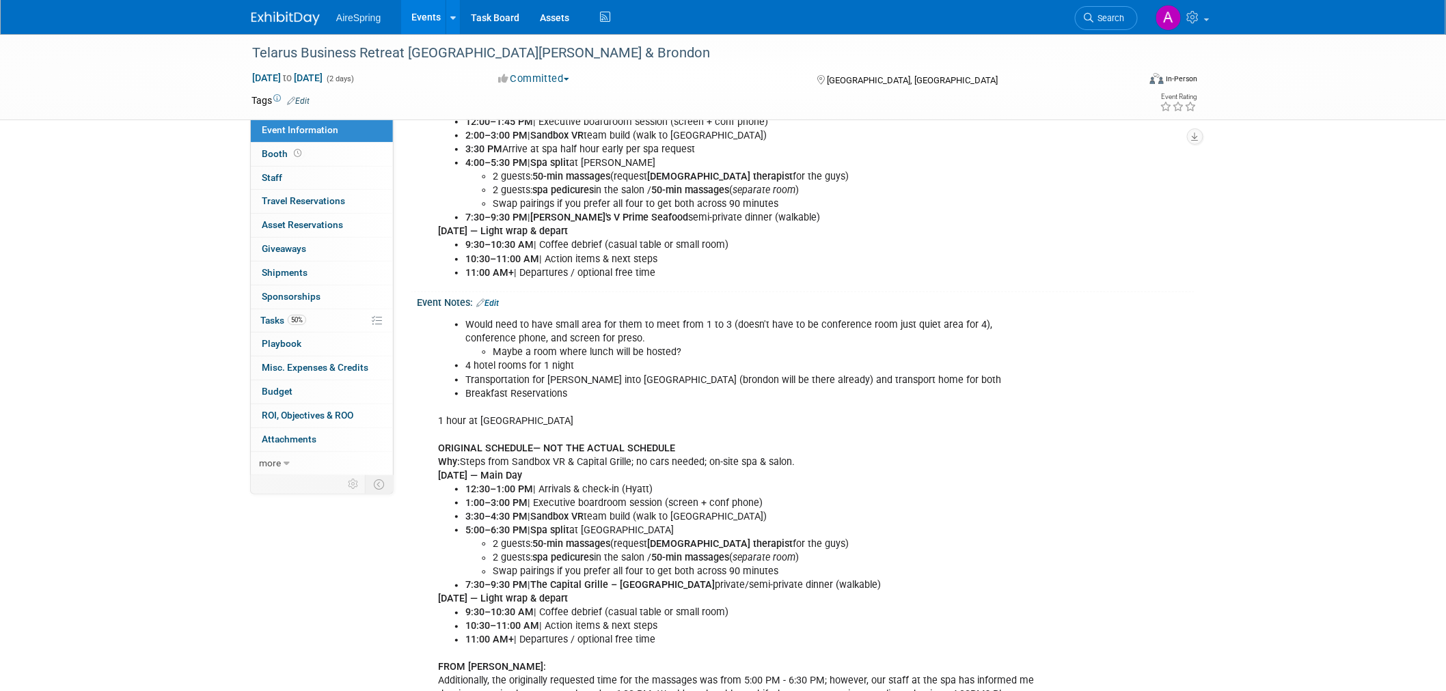
click at [595, 393] on li "Breakfast Reservations" at bounding box center [750, 394] width 571 height 14
drag, startPoint x: 578, startPoint y: 411, endPoint x: 595, endPoint y: 463, distance: 55.3
click at [595, 463] on div "Would need to have small area for them to meet from 1 to 3 (doesn't have to be …" at bounding box center [736, 524] width 616 height 425
click at [578, 407] on div "Would need to have small area for them to meet from 1 to 3 (doesn't have to be …" at bounding box center [736, 524] width 616 height 425
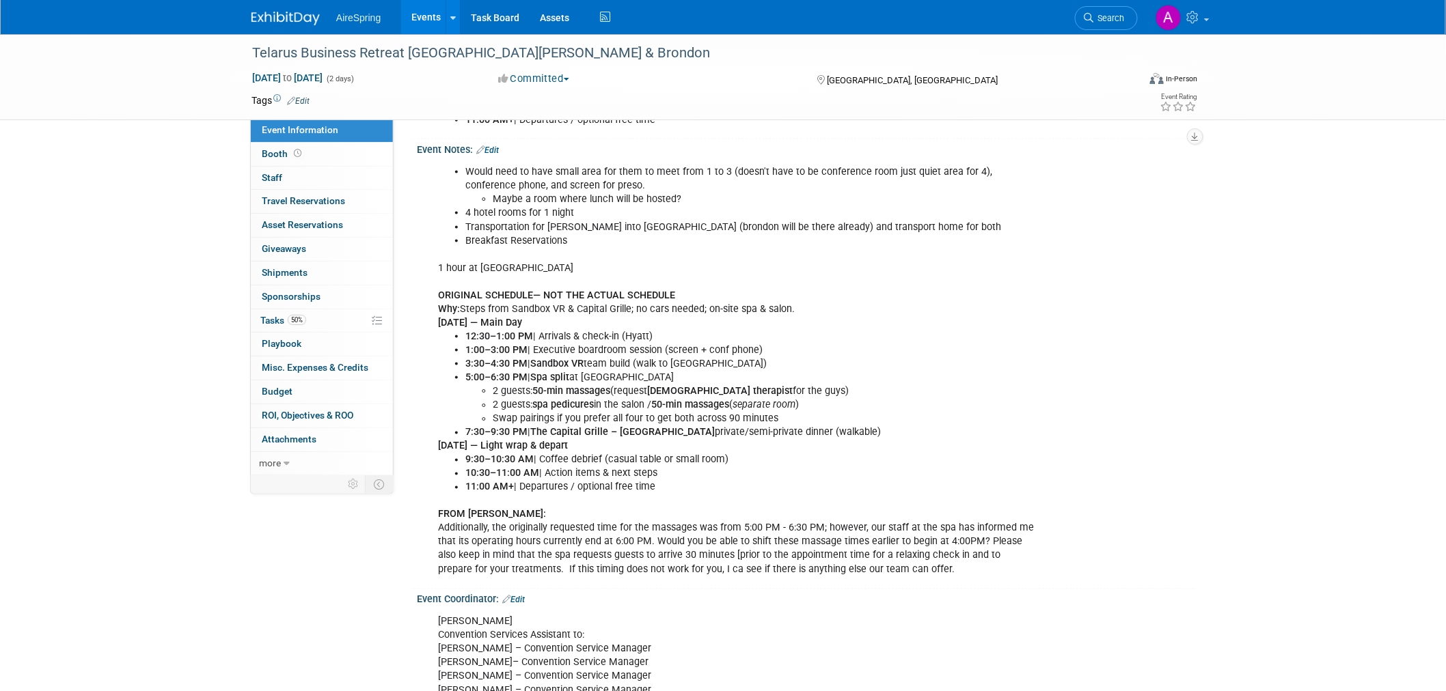
scroll to position [683, 0]
drag, startPoint x: 700, startPoint y: 465, endPoint x: 551, endPoint y: 337, distance: 195.7
click at [551, 337] on div "Would need to have small area for them to meet from 1 to 3 (doesn't have to be …" at bounding box center [736, 371] width 616 height 425
click at [722, 443] on div "Would need to have small area for them to meet from 1 to 3 (doesn't have to be …" at bounding box center [736, 371] width 616 height 425
click at [665, 445] on div "Would need to have small area for them to meet from 1 to 3 (doesn't have to be …" at bounding box center [736, 371] width 616 height 425
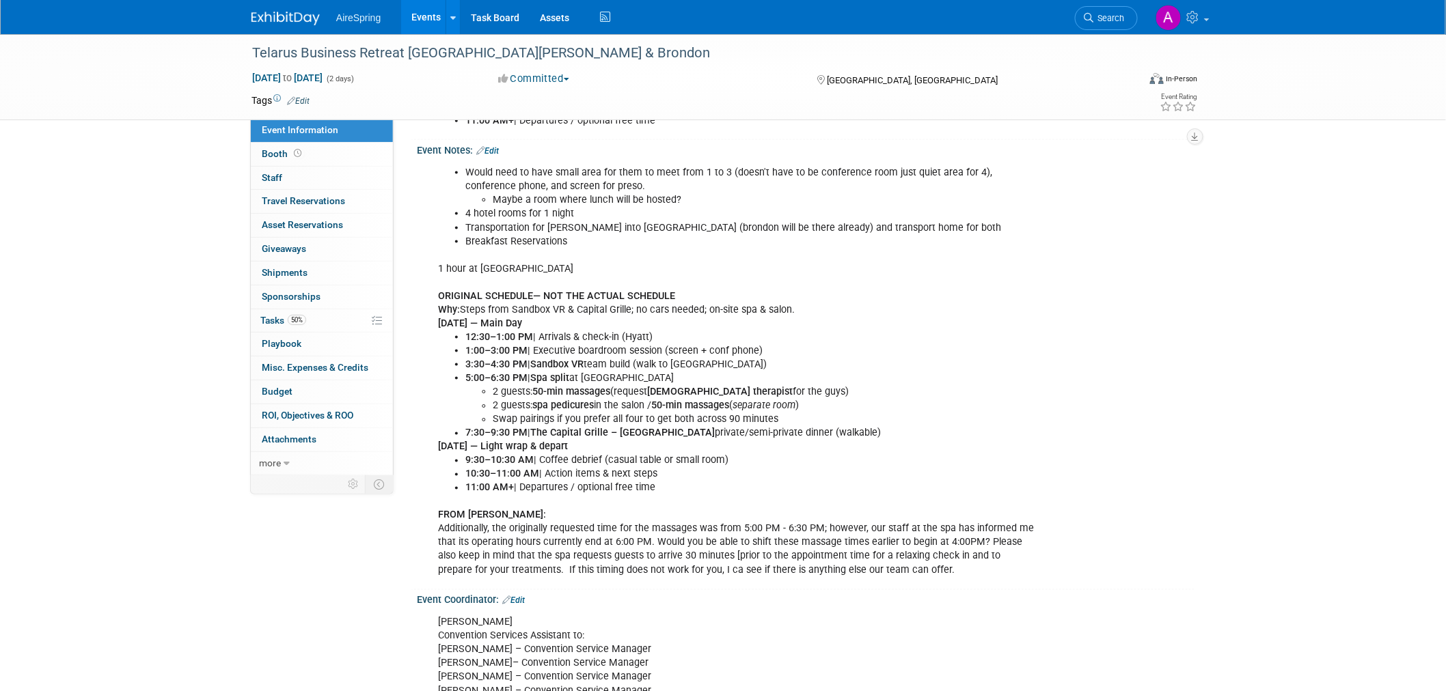
click at [649, 492] on div "Would need to have small area for them to meet from 1 to 3 (doesn't have to be …" at bounding box center [736, 371] width 616 height 425
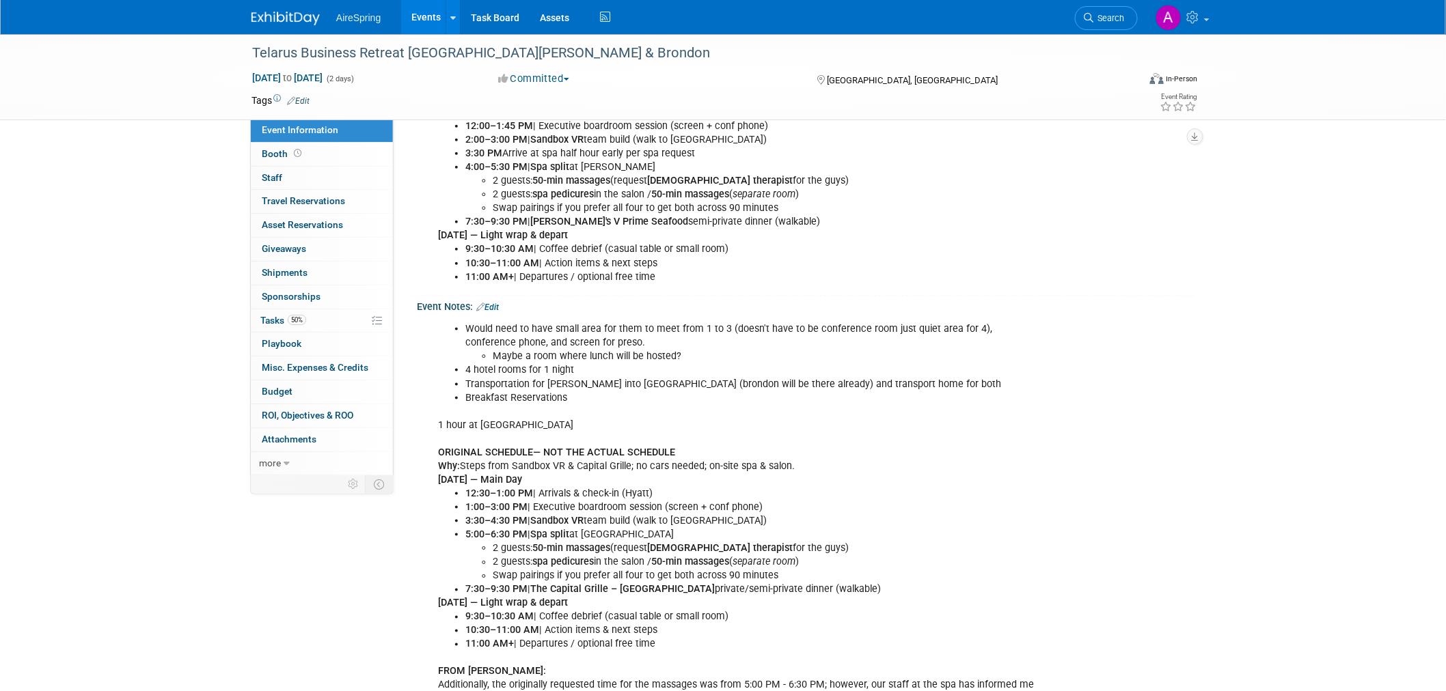
scroll to position [531, 0]
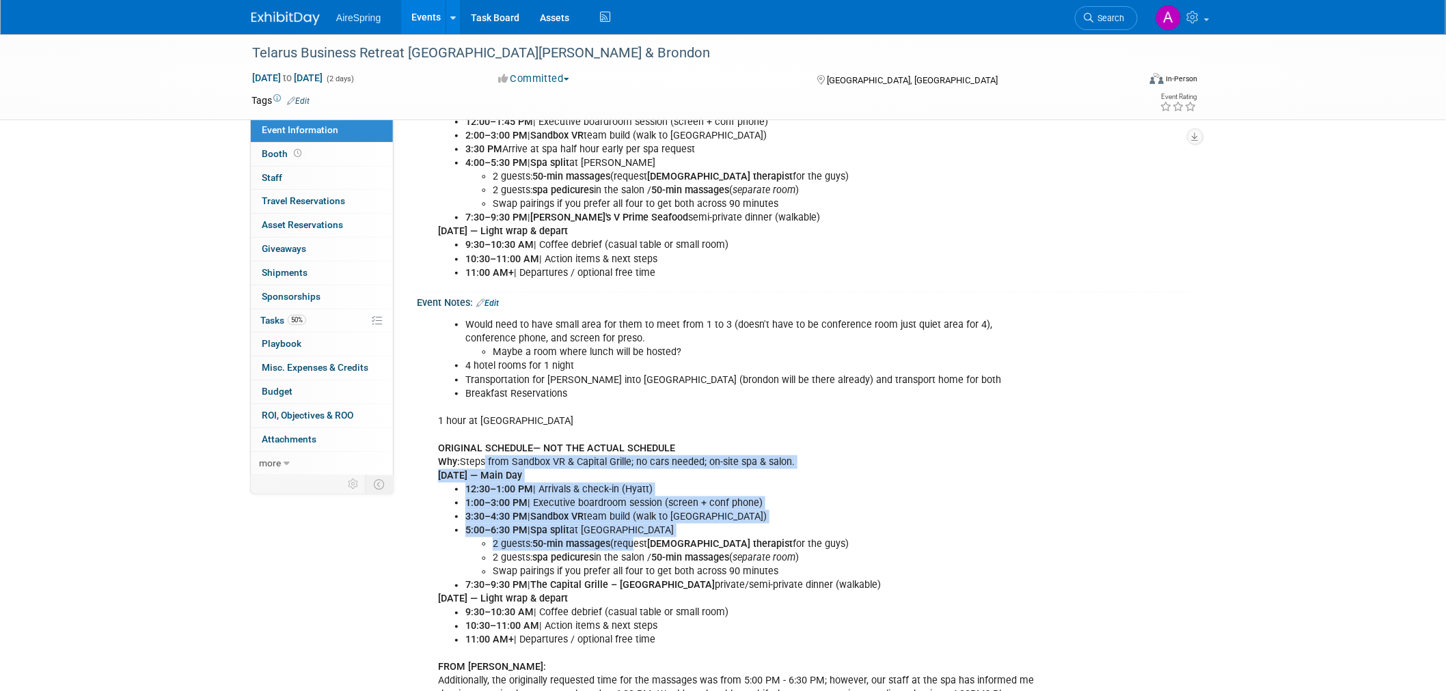
drag, startPoint x: 489, startPoint y: 458, endPoint x: 633, endPoint y: 549, distance: 169.5
click at [633, 549] on div "Would need to have small area for them to meet from 1 to 3 (doesn't have to be …" at bounding box center [736, 524] width 616 height 425
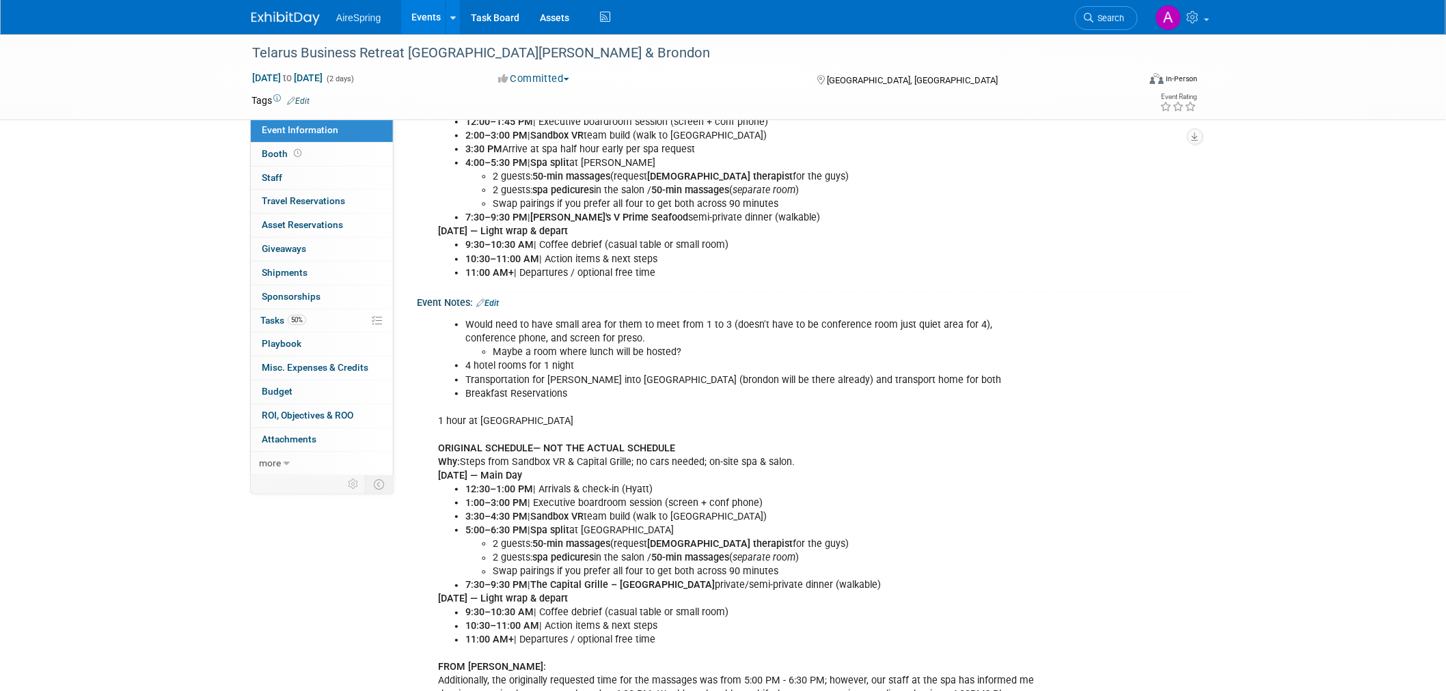
click at [646, 568] on li "Swap pairings if you prefer all four to get both across 90 minutes" at bounding box center [764, 573] width 543 height 14
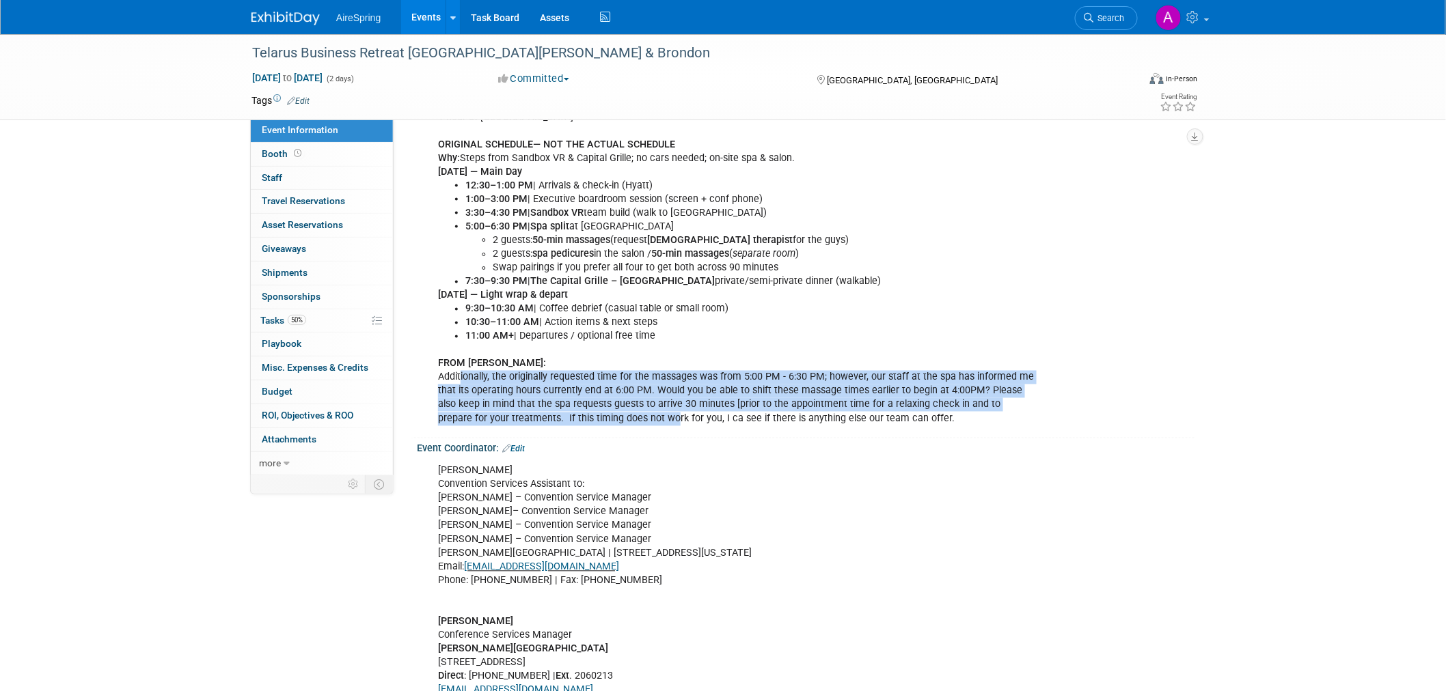
drag, startPoint x: 460, startPoint y: 377, endPoint x: 625, endPoint y: 426, distance: 171.7
click at [625, 426] on div "Would need to have small area for them to meet from 1 to 3 (doesn't have to be …" at bounding box center [736, 220] width 616 height 425
click at [640, 394] on div "Would need to have small area for them to meet from 1 to 3 (doesn't have to be …" at bounding box center [736, 220] width 616 height 425
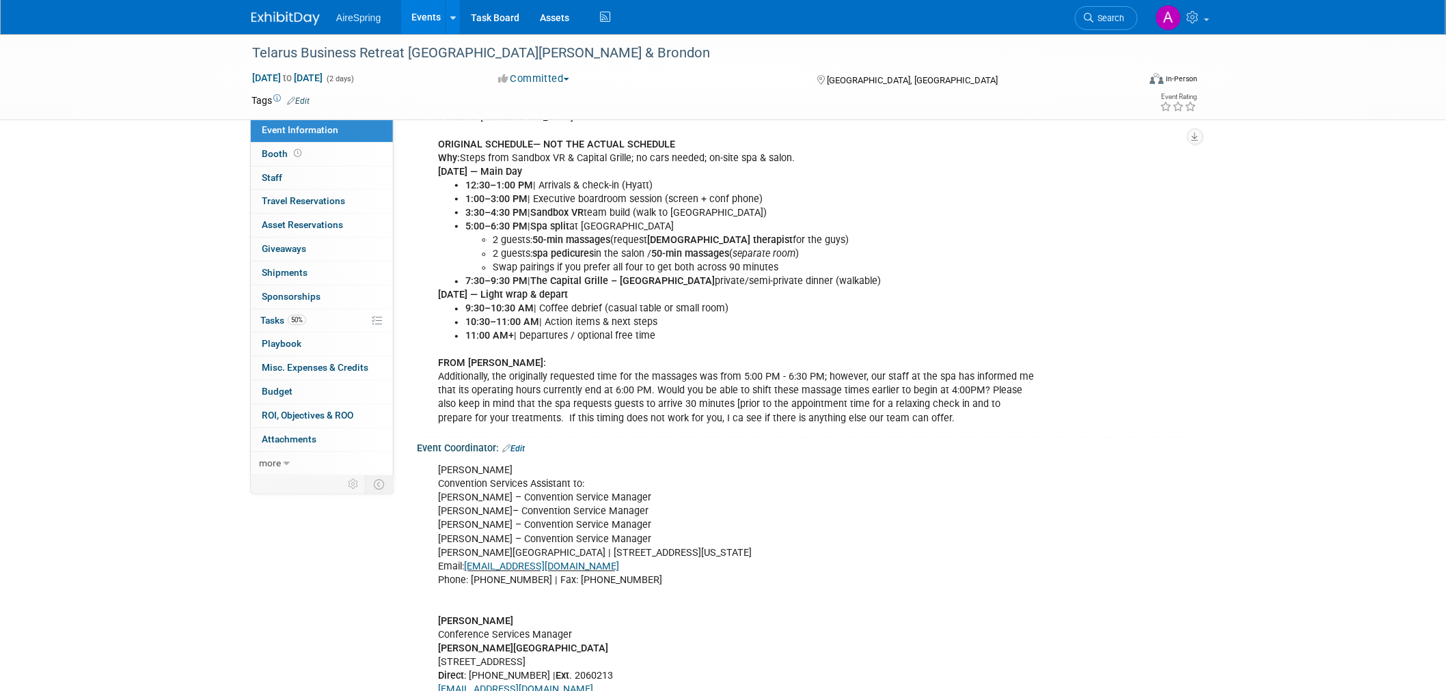
drag, startPoint x: 930, startPoint y: 419, endPoint x: 465, endPoint y: 139, distance: 542.5
click at [465, 139] on div "Would need to have small area for them to meet from 1 to 3 (doesn't have to be …" at bounding box center [736, 220] width 616 height 425
click at [534, 193] on li "1:00–3:00 PM | Executive boardroom session (screen + conf phone)" at bounding box center [750, 200] width 571 height 14
click at [535, 281] on b "The Capital Grille – Pointe Orlando" at bounding box center [622, 282] width 184 height 12
click at [114, 57] on div "Telarus Business Retreat Orlando - Hester & Brondon Oct 16, 2025 to Oct 17, 202…" at bounding box center [723, 77] width 1446 height 86
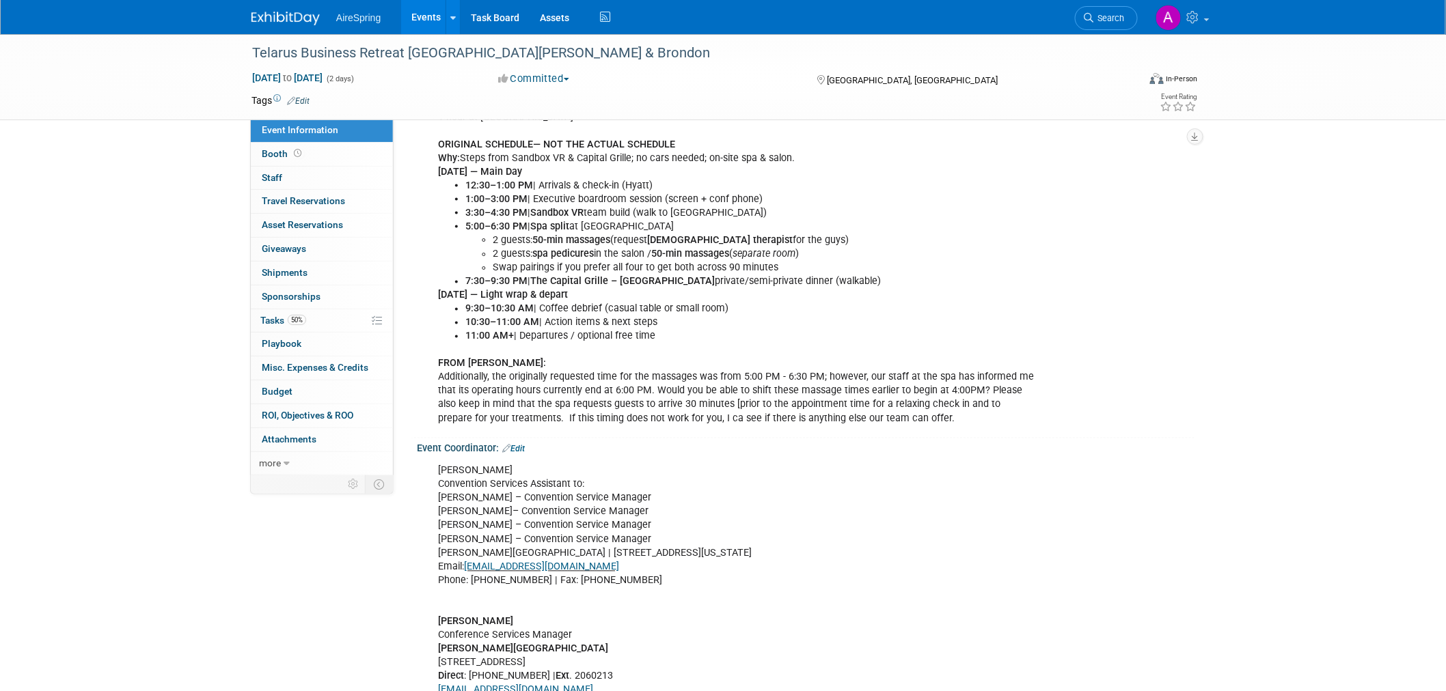
drag, startPoint x: 221, startPoint y: 562, endPoint x: 228, endPoint y: 572, distance: 12.7
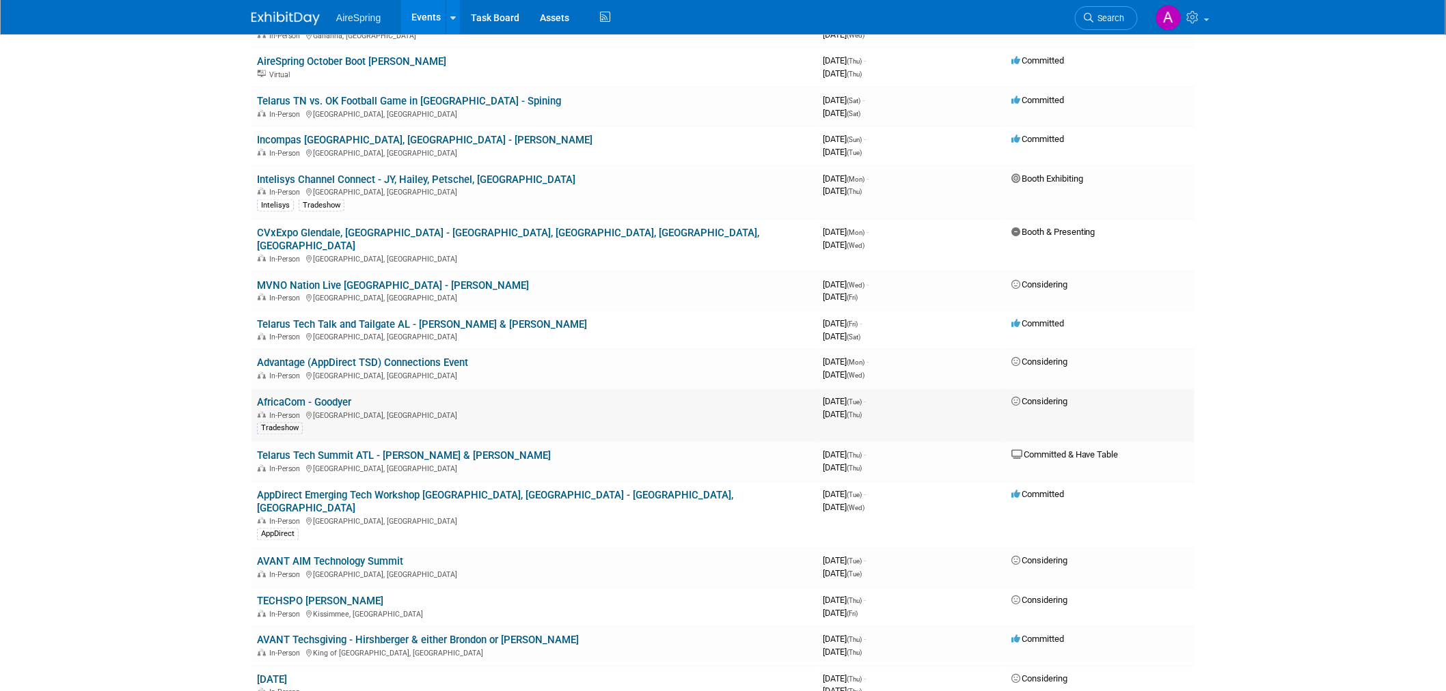
scroll to position [759, 0]
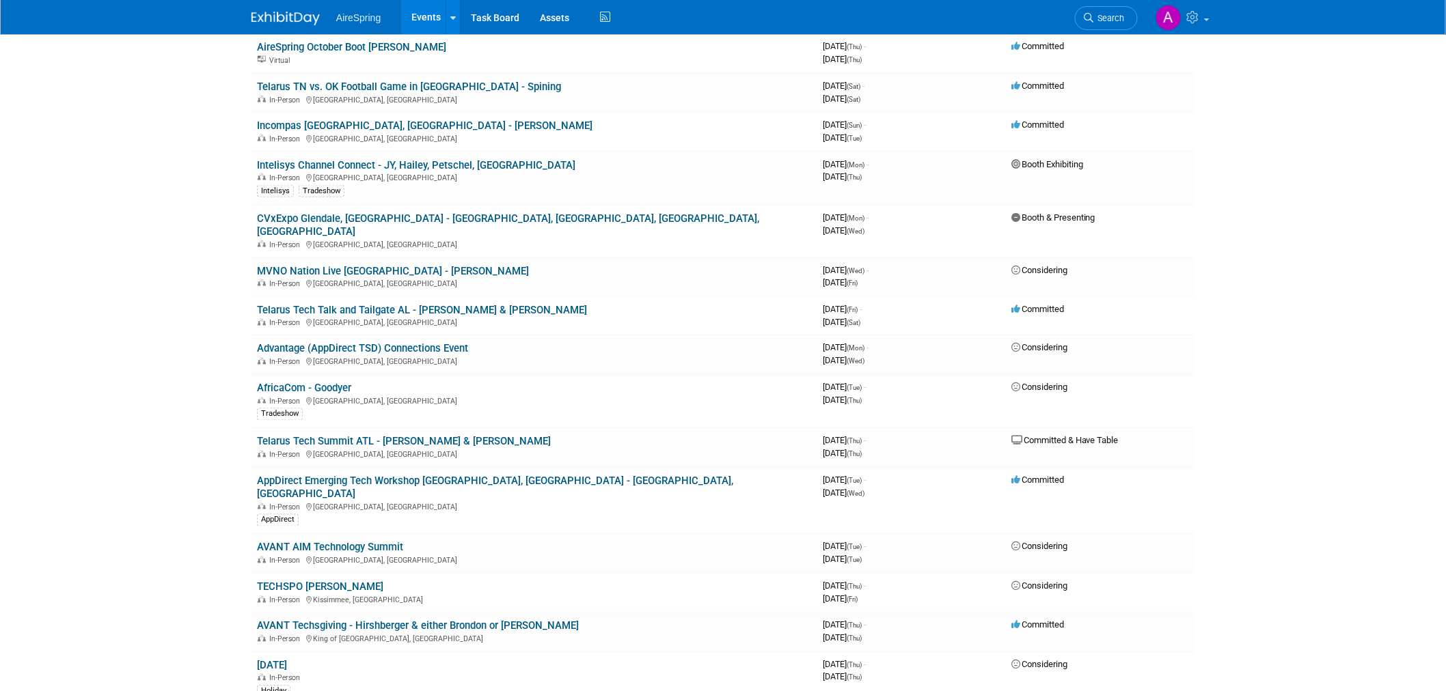
drag, startPoint x: 196, startPoint y: 383, endPoint x: 353, endPoint y: 597, distance: 265.4
